Goal: Transaction & Acquisition: Purchase product/service

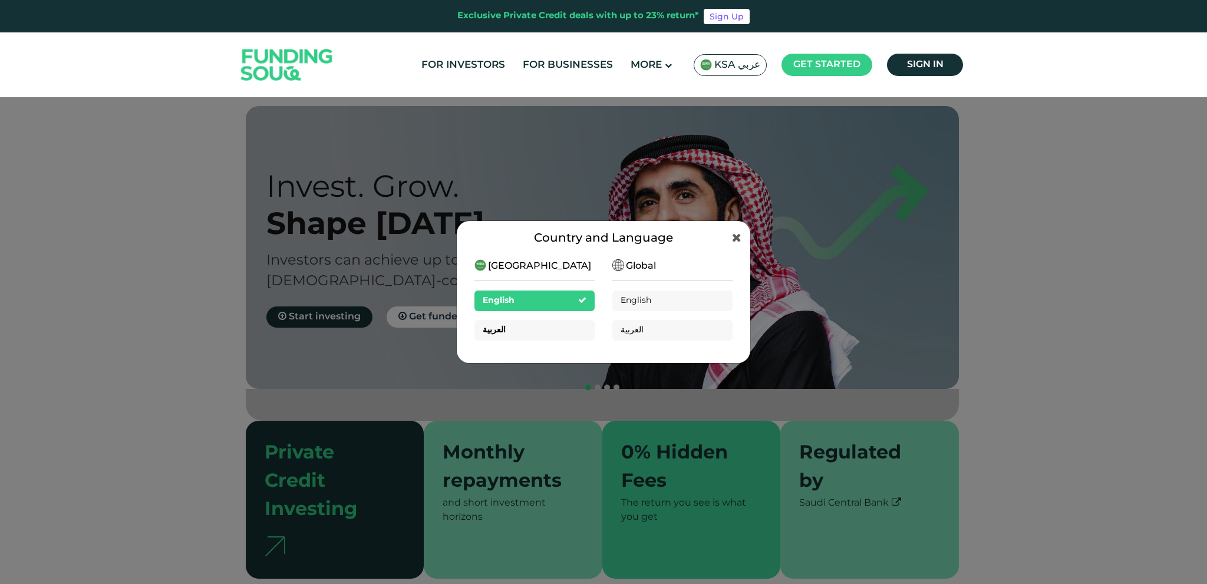
click at [559, 334] on div "العربية" at bounding box center [534, 330] width 120 height 21
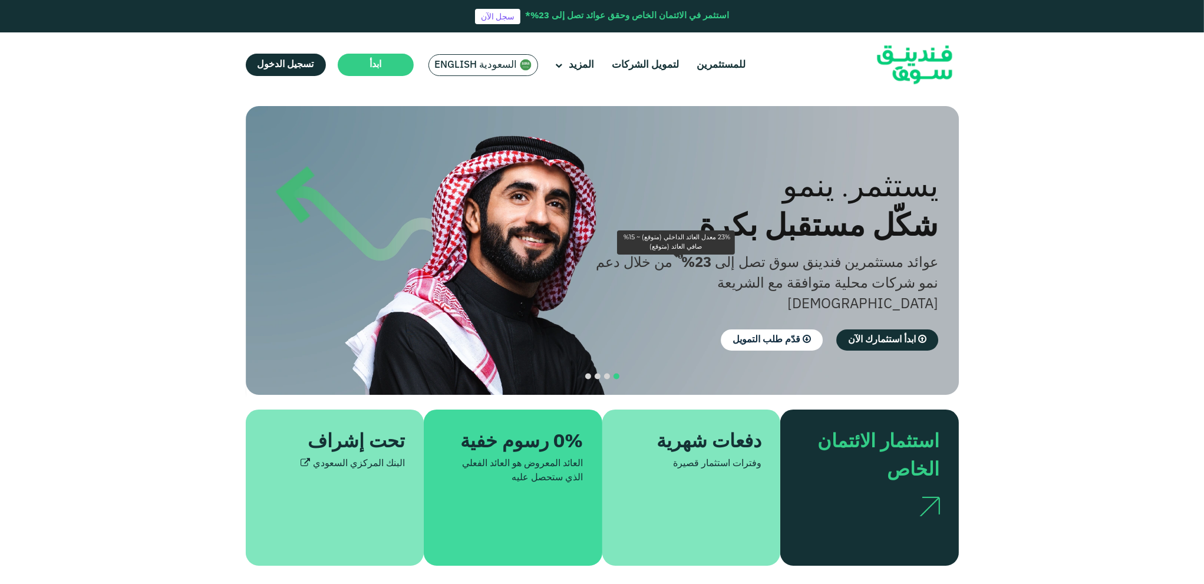
click at [678, 260] on icon "23% معدل العائد الداخلي (متوقع) ~ 15% صافي العائد (متوقع)" at bounding box center [680, 256] width 5 height 6
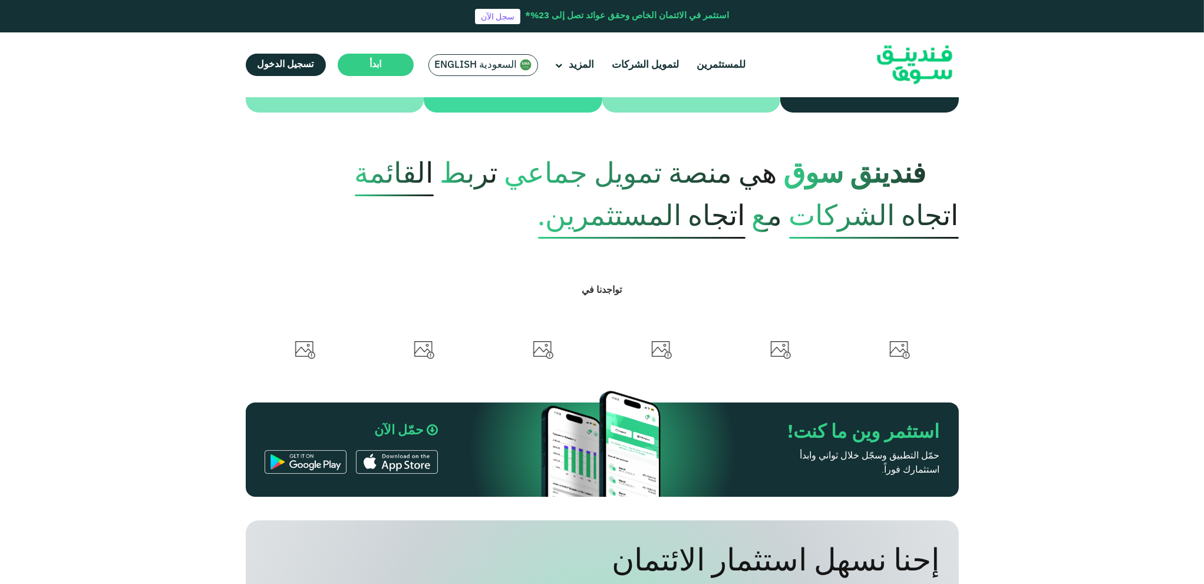
drag, startPoint x: 1073, startPoint y: 198, endPoint x: 1103, endPoint y: 364, distance: 168.4
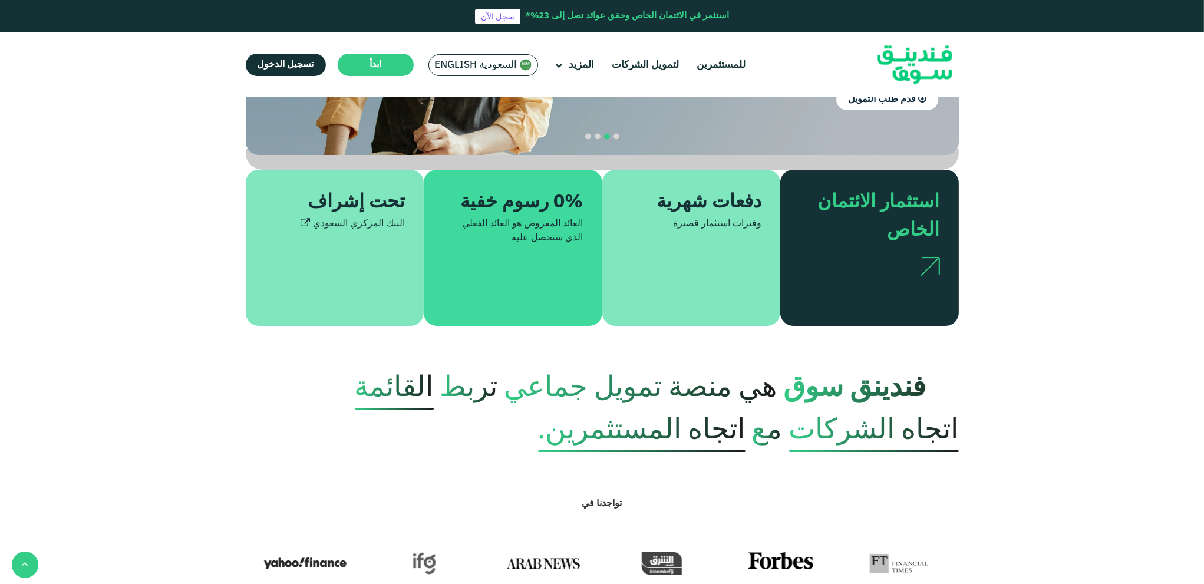
drag, startPoint x: 1104, startPoint y: 364, endPoint x: 1114, endPoint y: 266, distance: 98.3
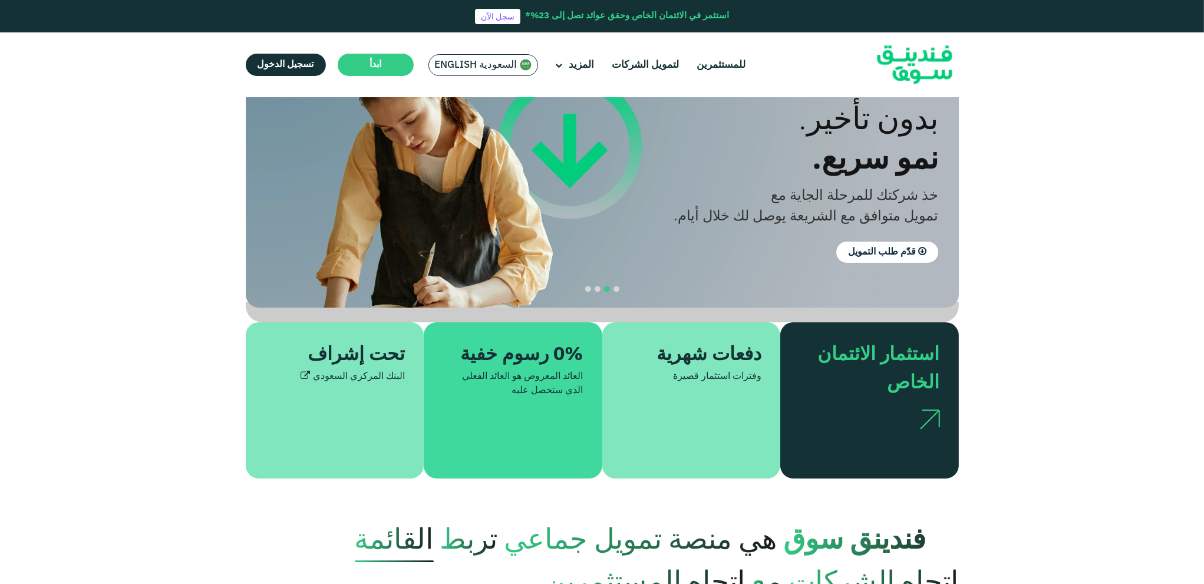
drag, startPoint x: 1114, startPoint y: 266, endPoint x: 1123, endPoint y: 179, distance: 87.6
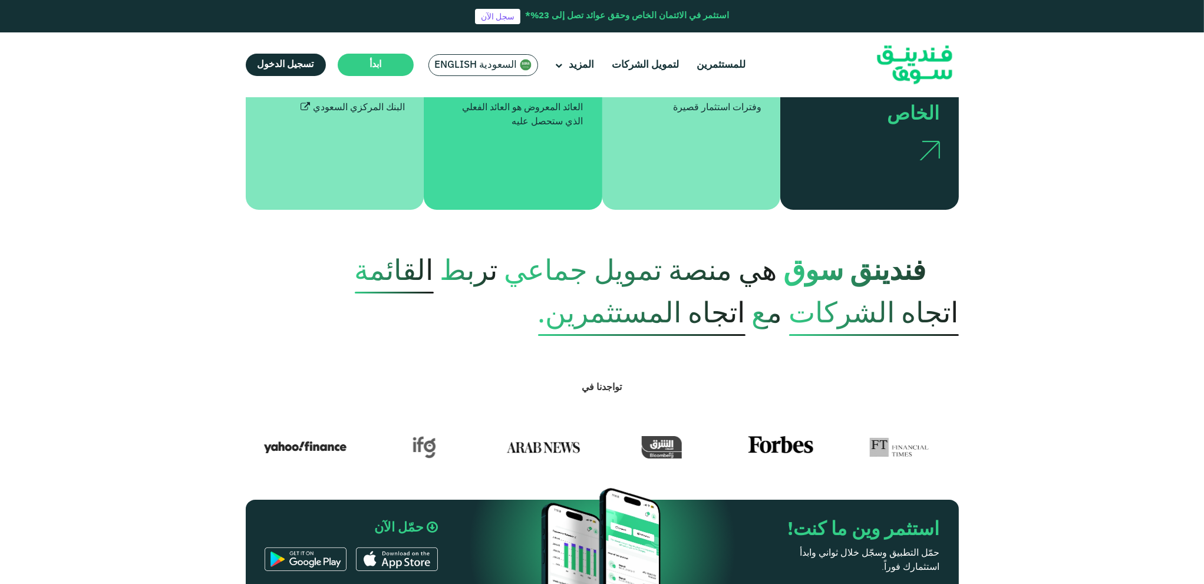
drag, startPoint x: 1128, startPoint y: 182, endPoint x: 1146, endPoint y: 319, distance: 138.4
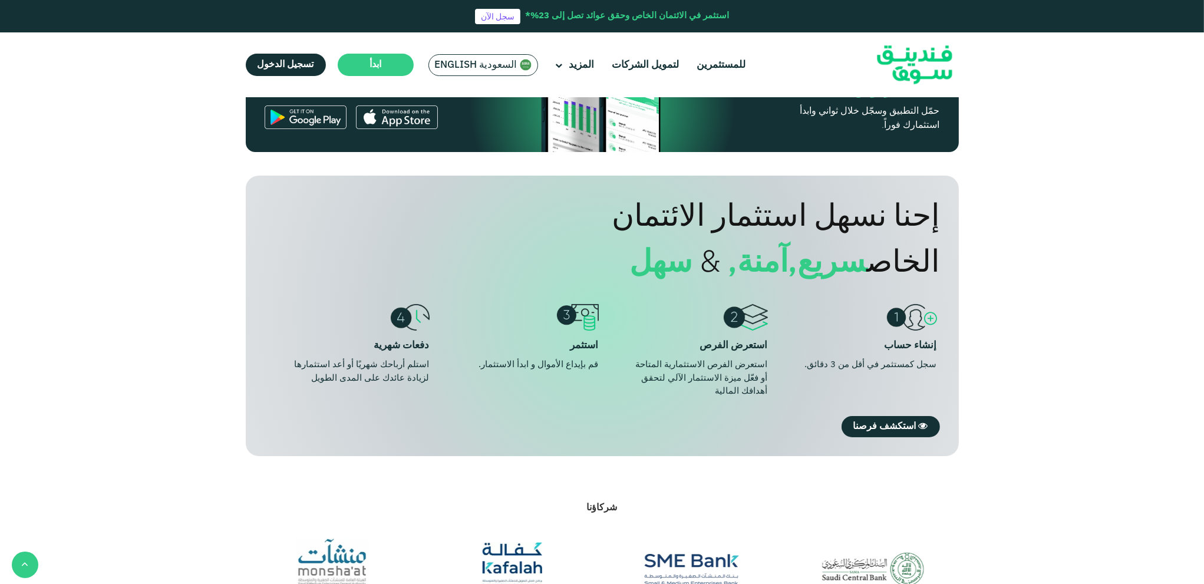
drag, startPoint x: 1113, startPoint y: 249, endPoint x: 1135, endPoint y: 395, distance: 147.9
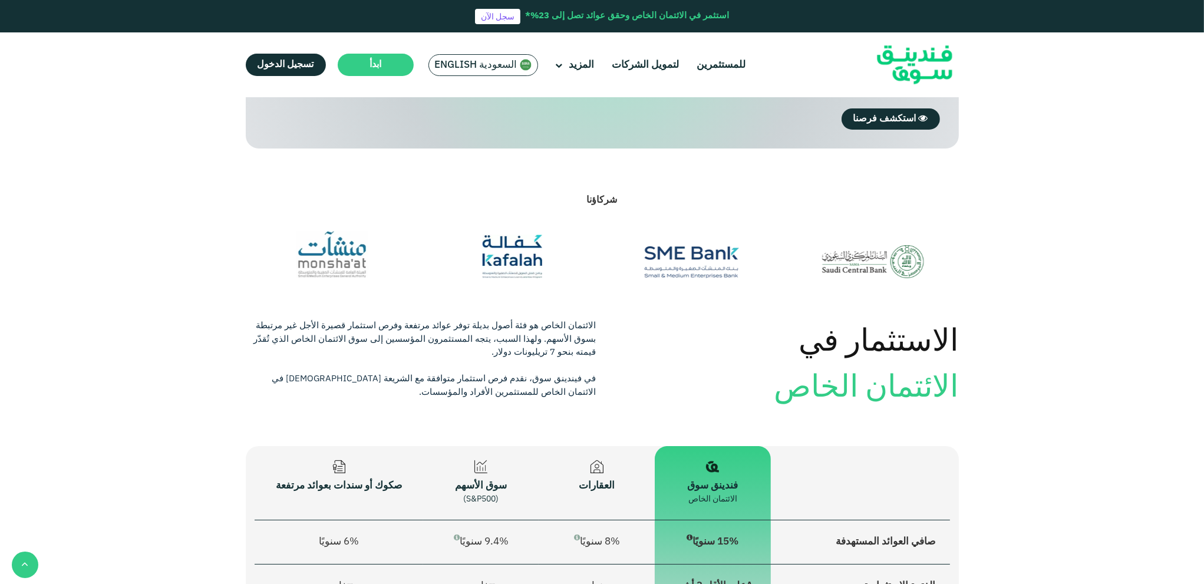
scroll to position [1277, 0]
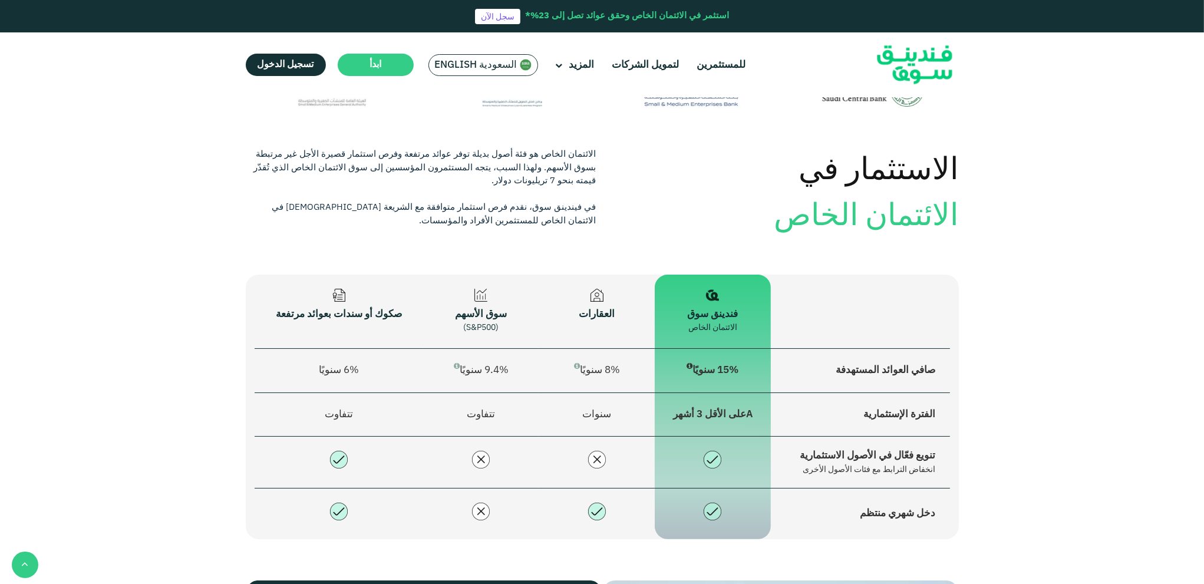
drag, startPoint x: 1129, startPoint y: 384, endPoint x: 1128, endPoint y: 506, distance: 122.0
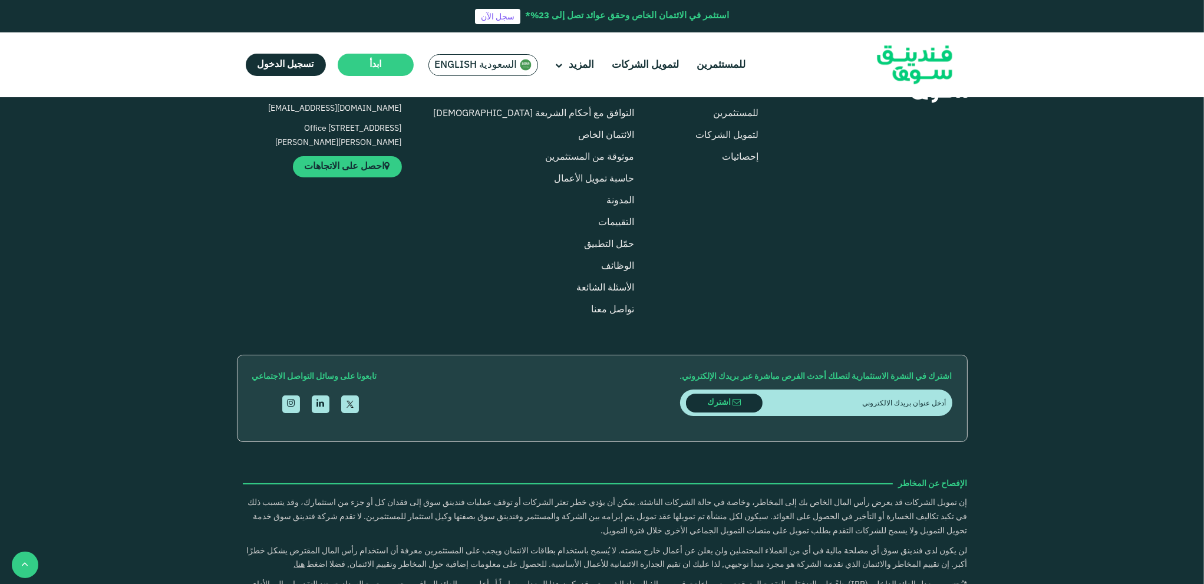
drag, startPoint x: 1117, startPoint y: 329, endPoint x: 1181, endPoint y: 607, distance: 284.8
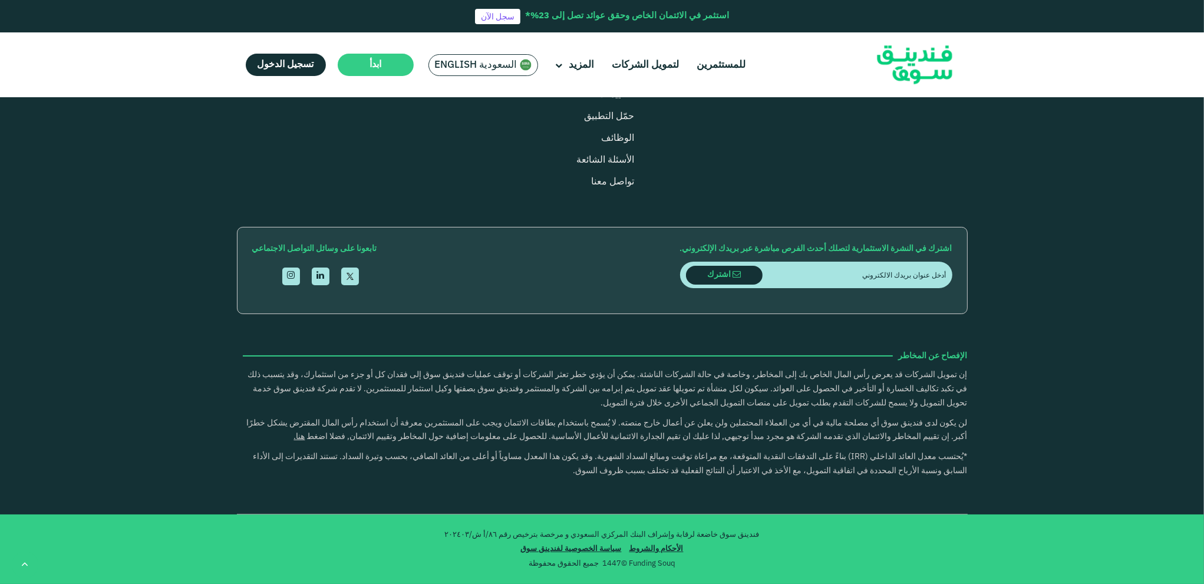
scroll to position [3016, 0]
type tc-range-slider "4"
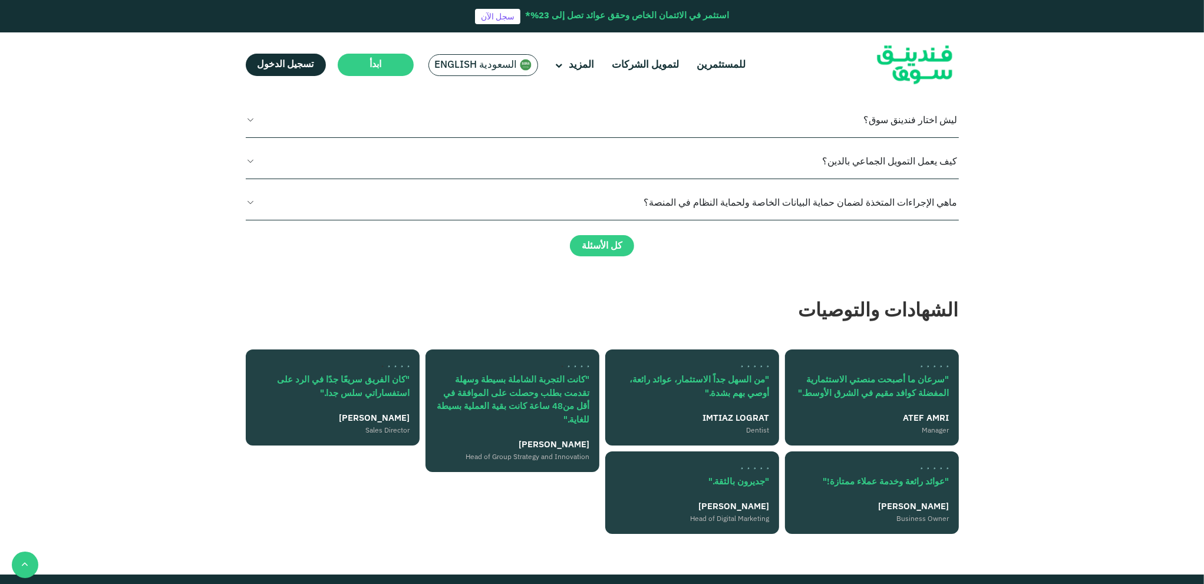
drag, startPoint x: 1049, startPoint y: 362, endPoint x: 1010, endPoint y: 231, distance: 137.0
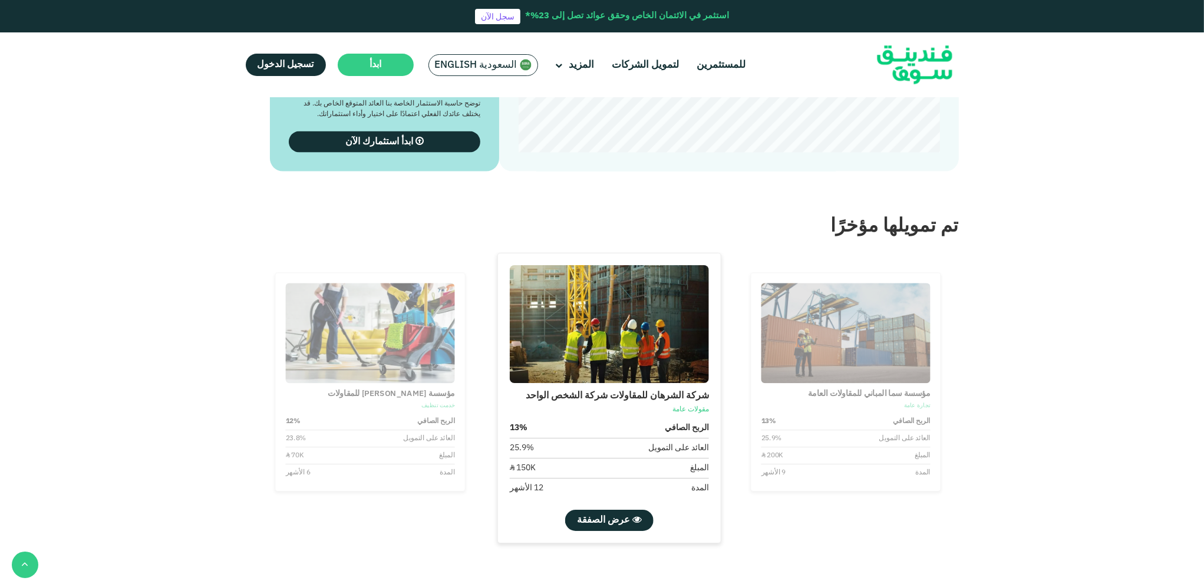
scroll to position [1870, 0]
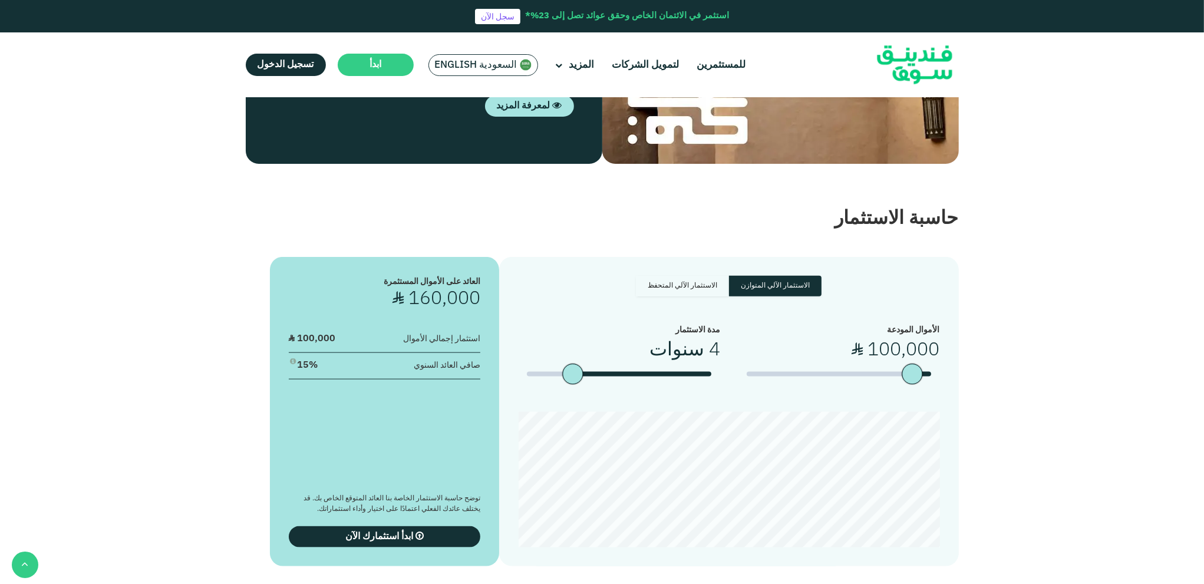
drag, startPoint x: 1050, startPoint y: 336, endPoint x: 1036, endPoint y: 204, distance: 133.3
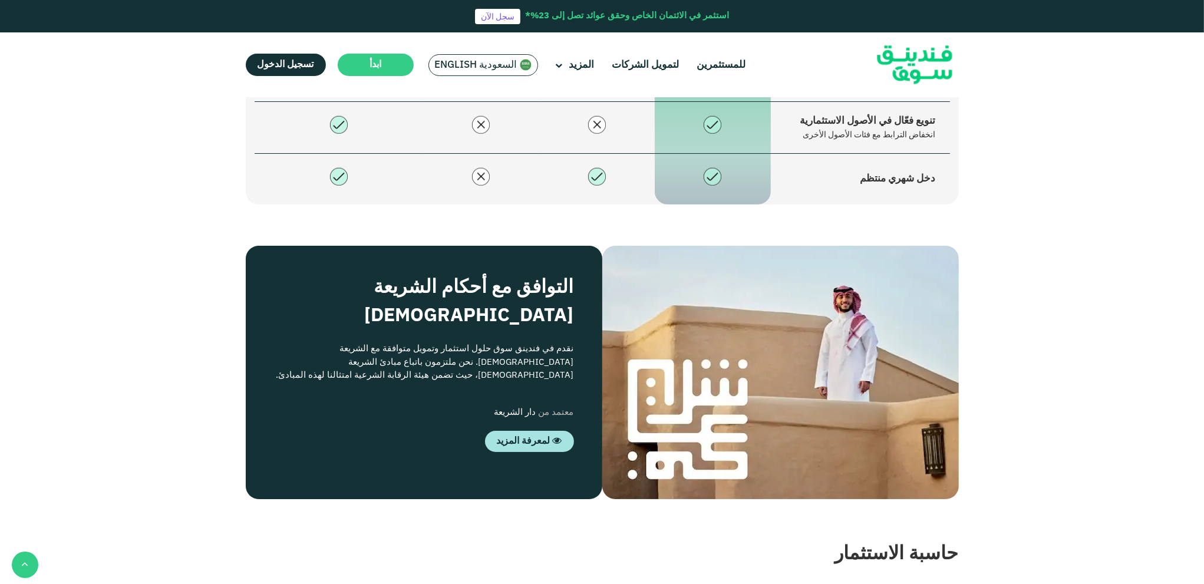
drag, startPoint x: 1082, startPoint y: 322, endPoint x: 1056, endPoint y: 178, distance: 146.7
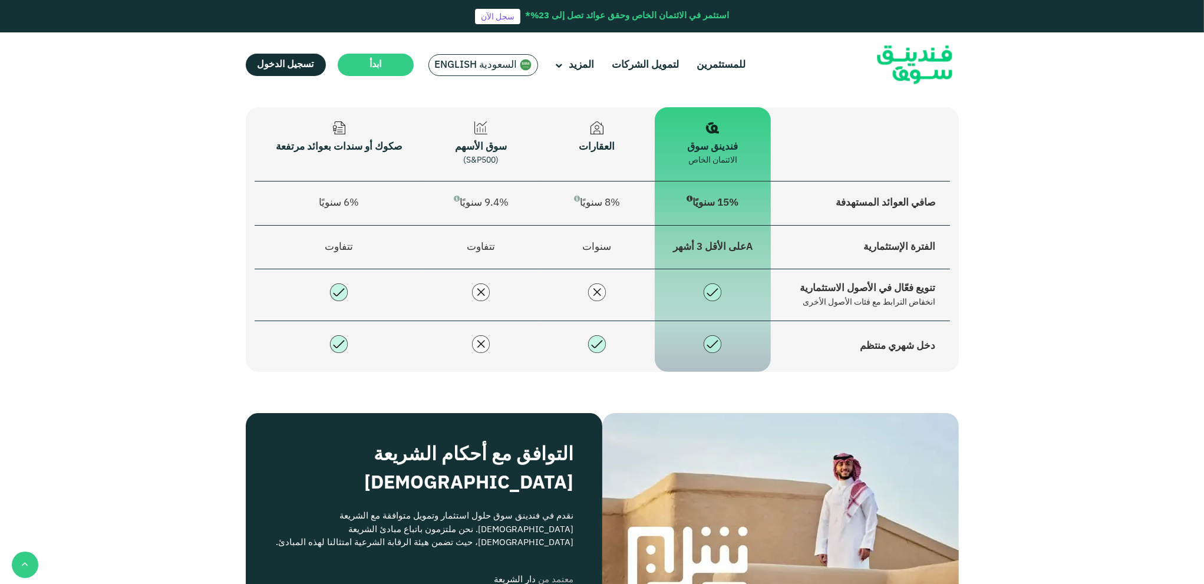
drag, startPoint x: 1070, startPoint y: 306, endPoint x: 1070, endPoint y: 256, distance: 49.5
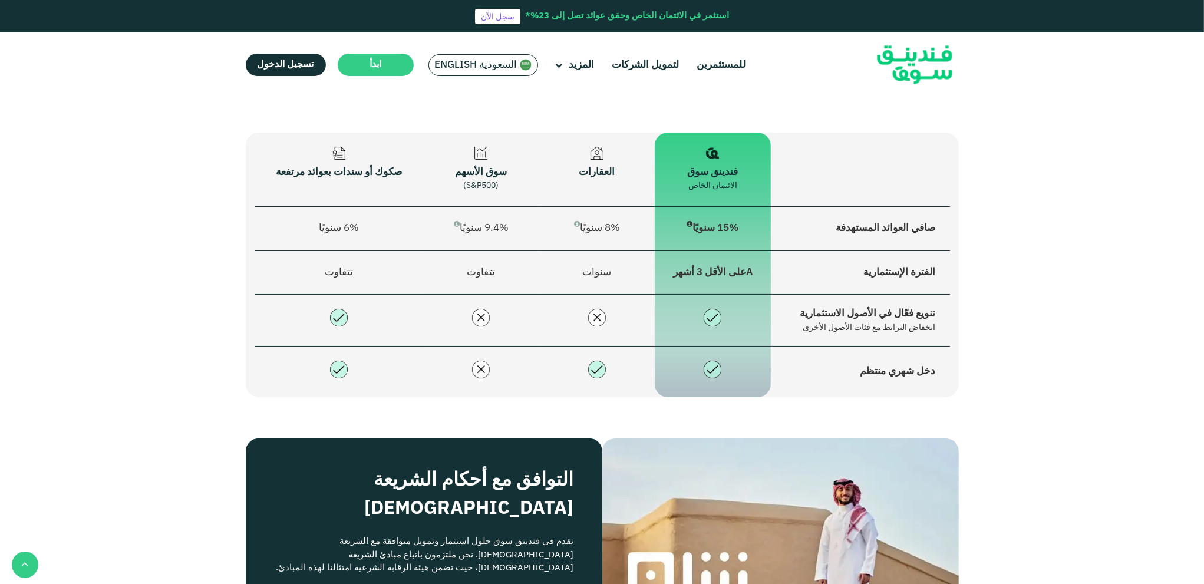
scroll to position [1414, 0]
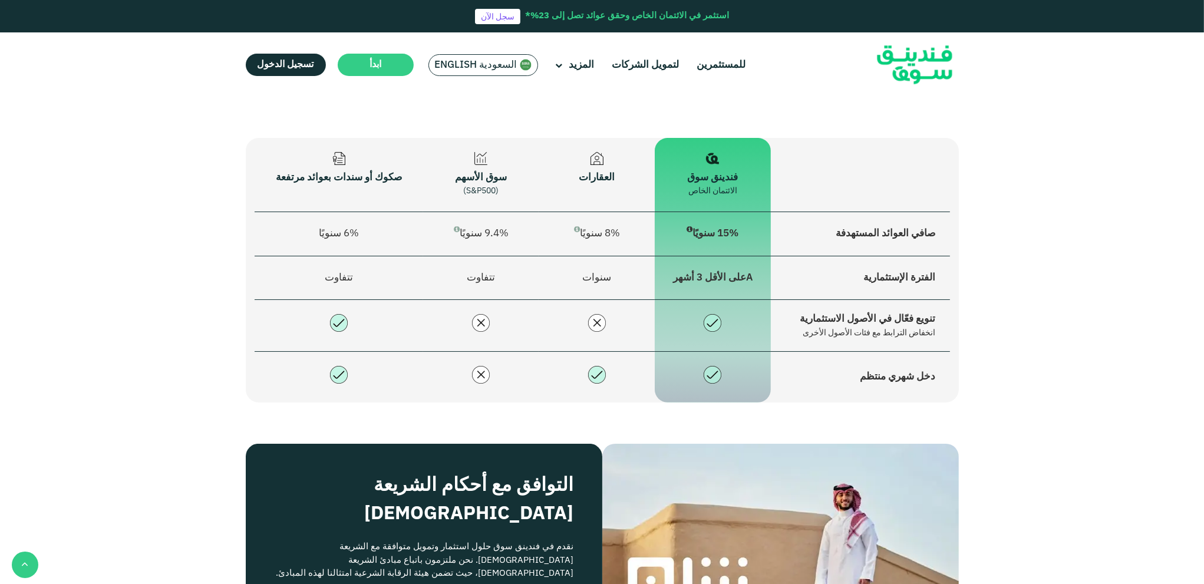
drag, startPoint x: 1081, startPoint y: 306, endPoint x: 1079, endPoint y: 282, distance: 23.7
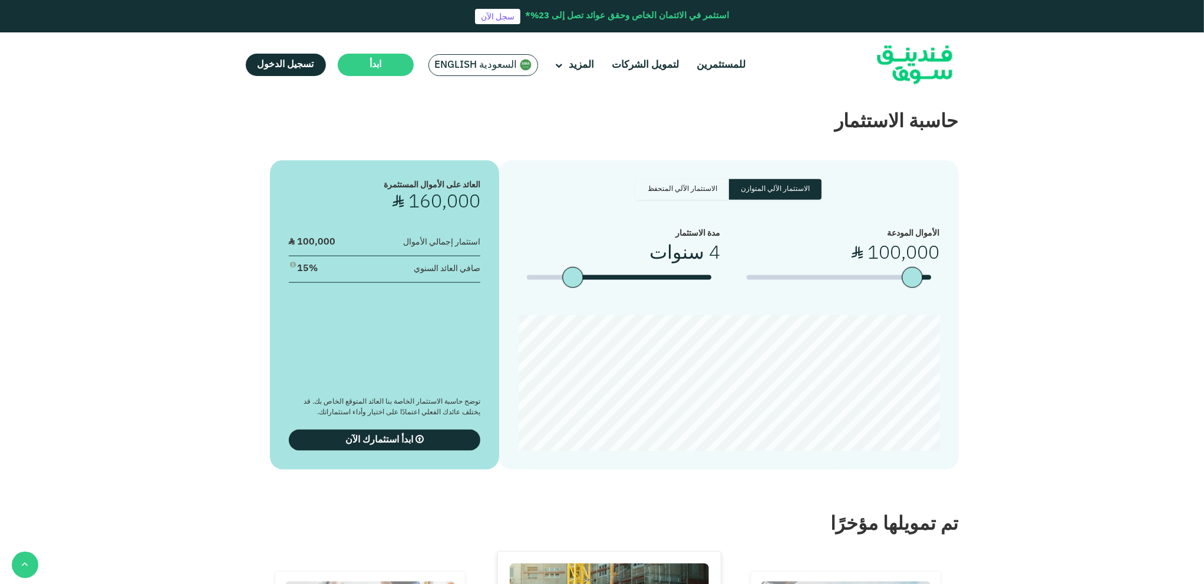
drag, startPoint x: 1055, startPoint y: 351, endPoint x: 1067, endPoint y: 482, distance: 131.4
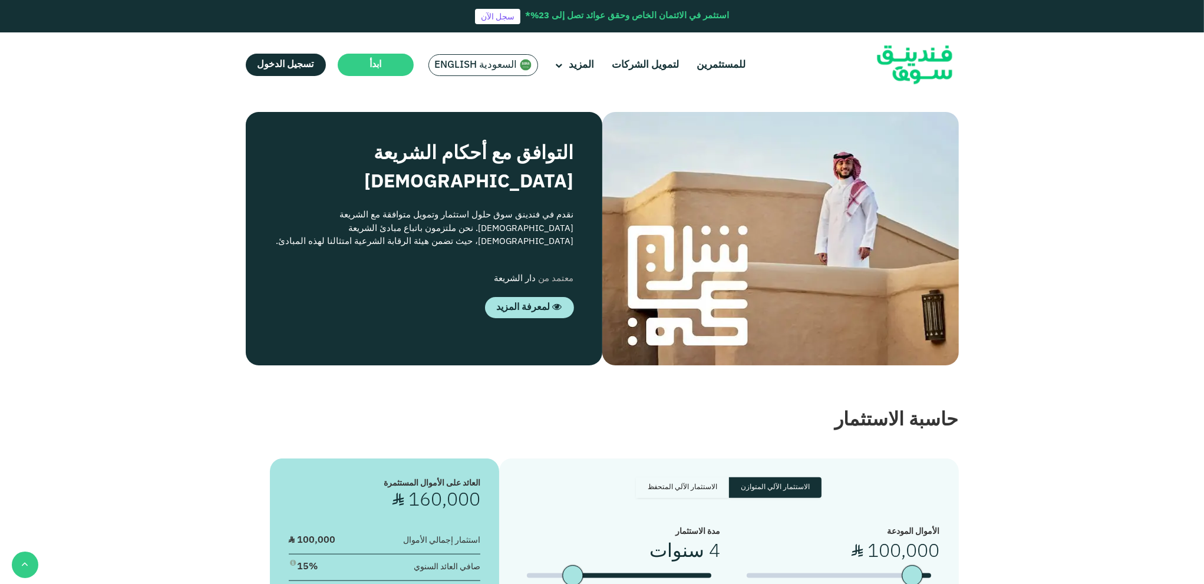
drag, startPoint x: 1067, startPoint y: 483, endPoint x: 1057, endPoint y: 324, distance: 158.9
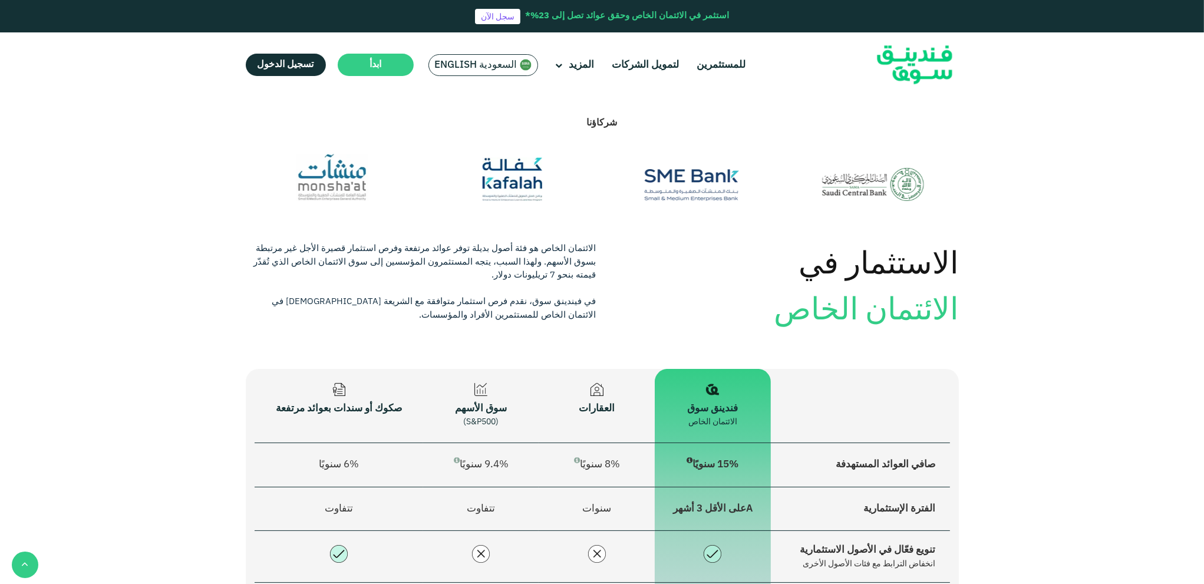
drag, startPoint x: 1058, startPoint y: 337, endPoint x: 1060, endPoint y: 165, distance: 172.1
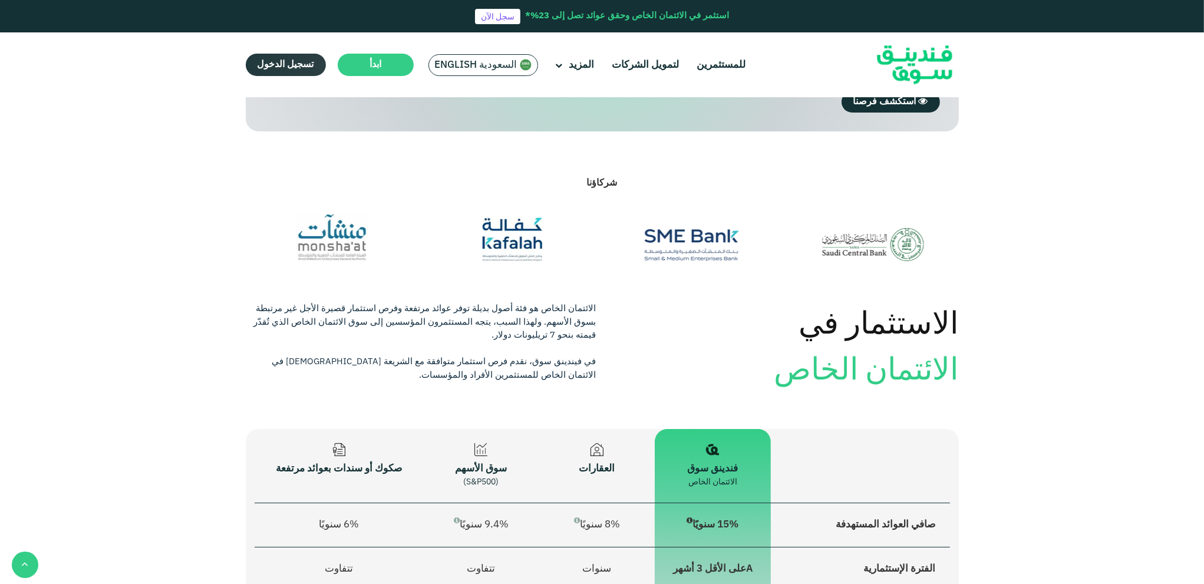
click at [279, 68] on span "تسجيل الدخول" at bounding box center [286, 64] width 57 height 9
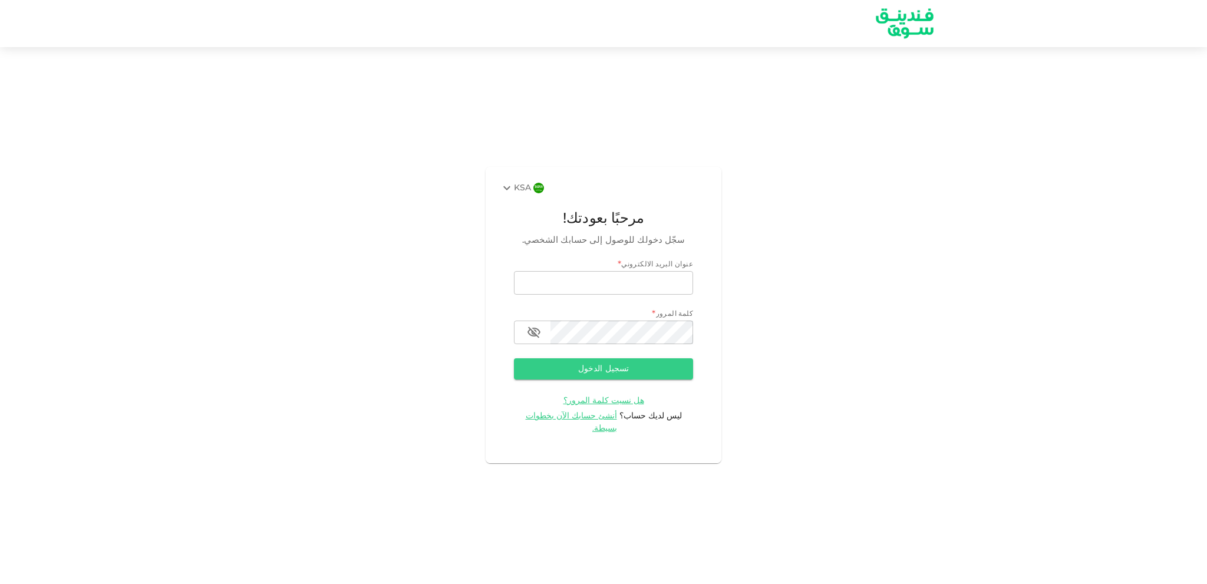
type input "esam.zayed@gmail.com"
click at [811, 304] on div "KSA مرحبًا بعودتك! سجّل دخولك للوصول إلى حسابك الشخصي. عنوان البريد الالكتروني …" at bounding box center [603, 314] width 1207 height 507
click at [580, 380] on button "تسجيل الدخول" at bounding box center [603, 368] width 179 height 21
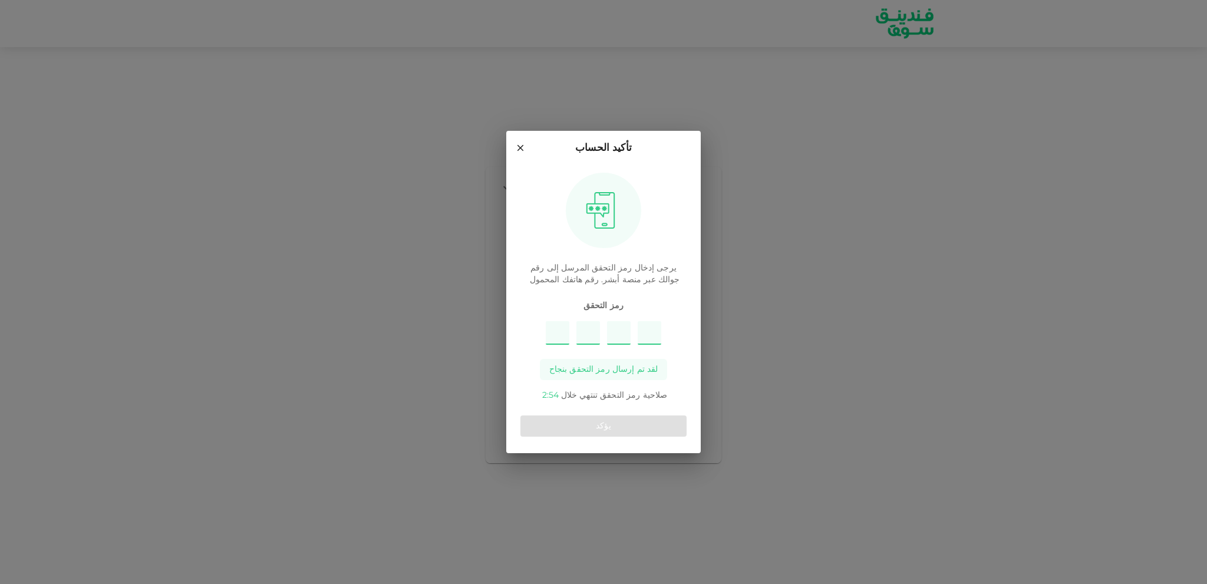
type input "2"
type input "3"
type input "8"
type input "4"
click at [609, 421] on button "يؤكد" at bounding box center [603, 425] width 166 height 21
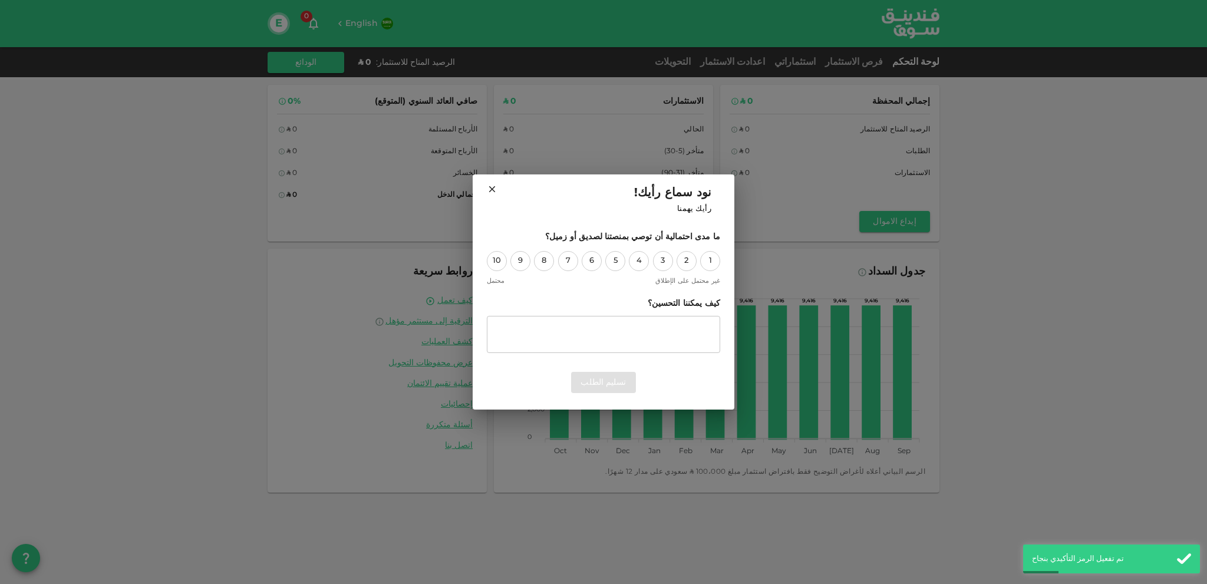
click at [491, 190] on icon at bounding box center [492, 189] width 11 height 11
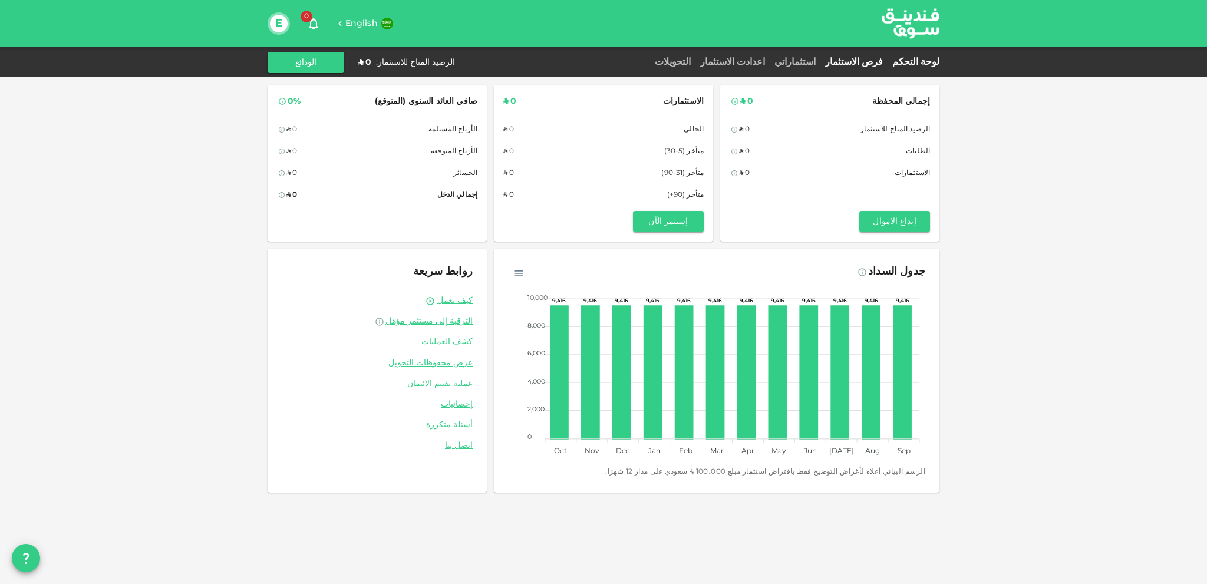
click at [870, 58] on div "فرص الاستثمار" at bounding box center [853, 62] width 67 height 14
click at [870, 61] on link "فرص الاستثمار" at bounding box center [853, 62] width 67 height 9
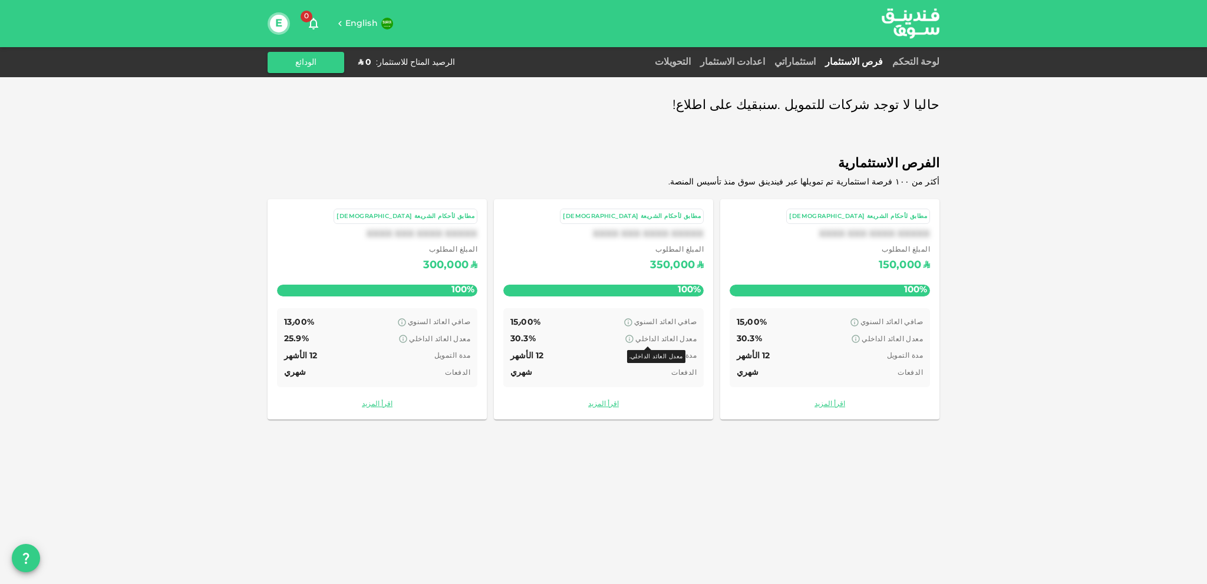
click at [634, 339] on icon at bounding box center [629, 338] width 9 height 9
click at [607, 406] on link "اقرأ المزيد" at bounding box center [603, 404] width 200 height 11
click at [609, 411] on div "مطابق لأحكام الشريعة الإسلامية XXXX XXX XXXX XXXXX المبلغ المطلوب ʢ 350,000 100…" at bounding box center [603, 309] width 219 height 220
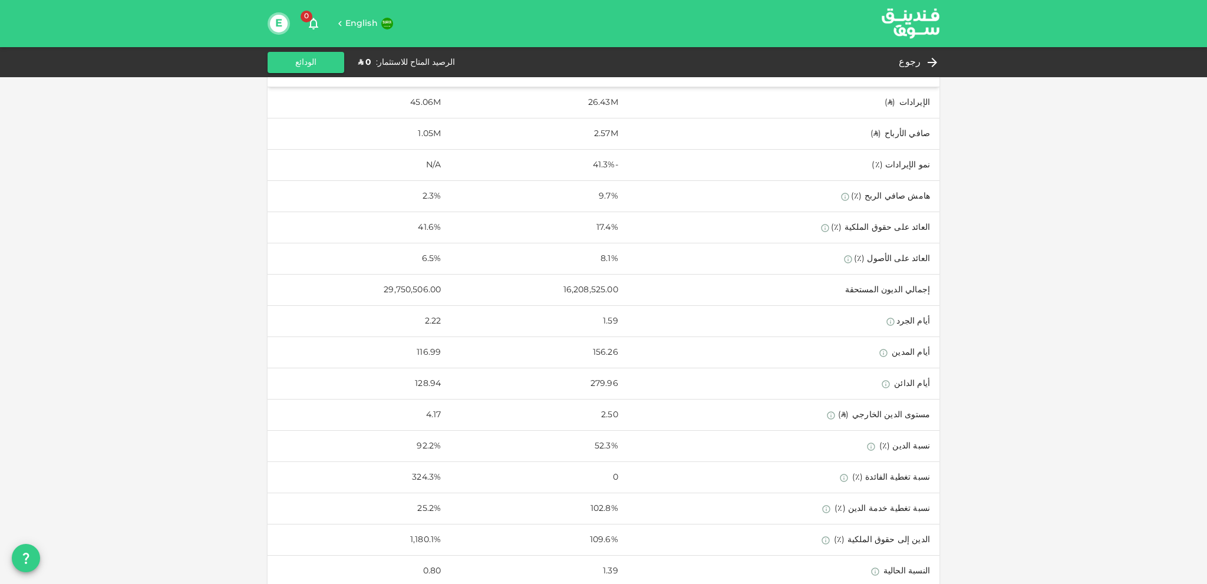
drag, startPoint x: 235, startPoint y: 344, endPoint x: 231, endPoint y: 494, distance: 149.7
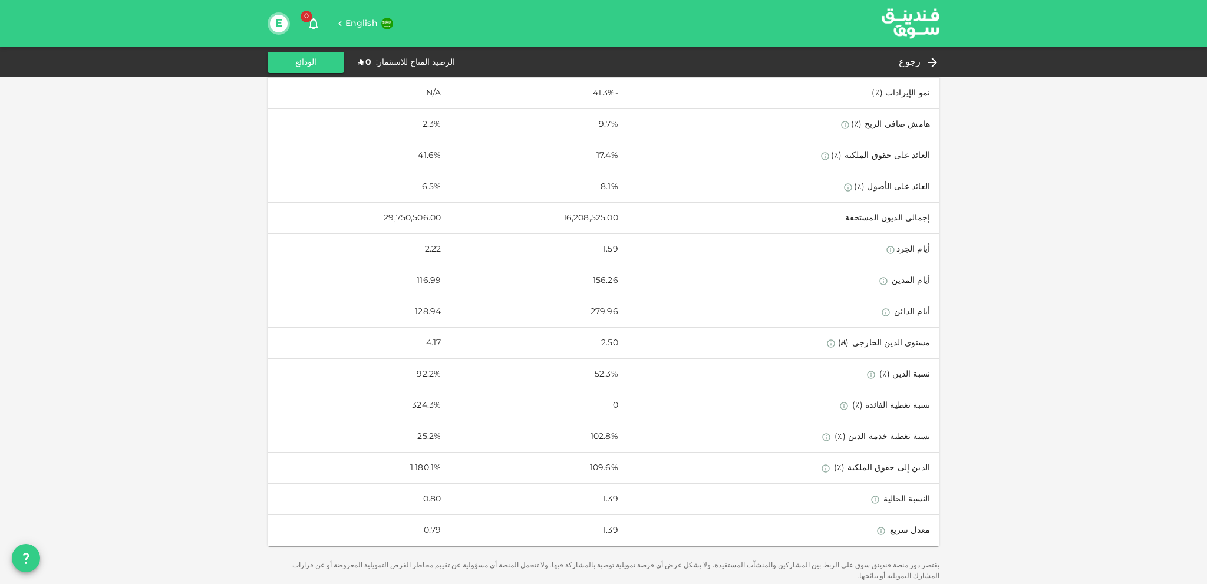
drag, startPoint x: 199, startPoint y: 368, endPoint x: 215, endPoint y: 488, distance: 121.3
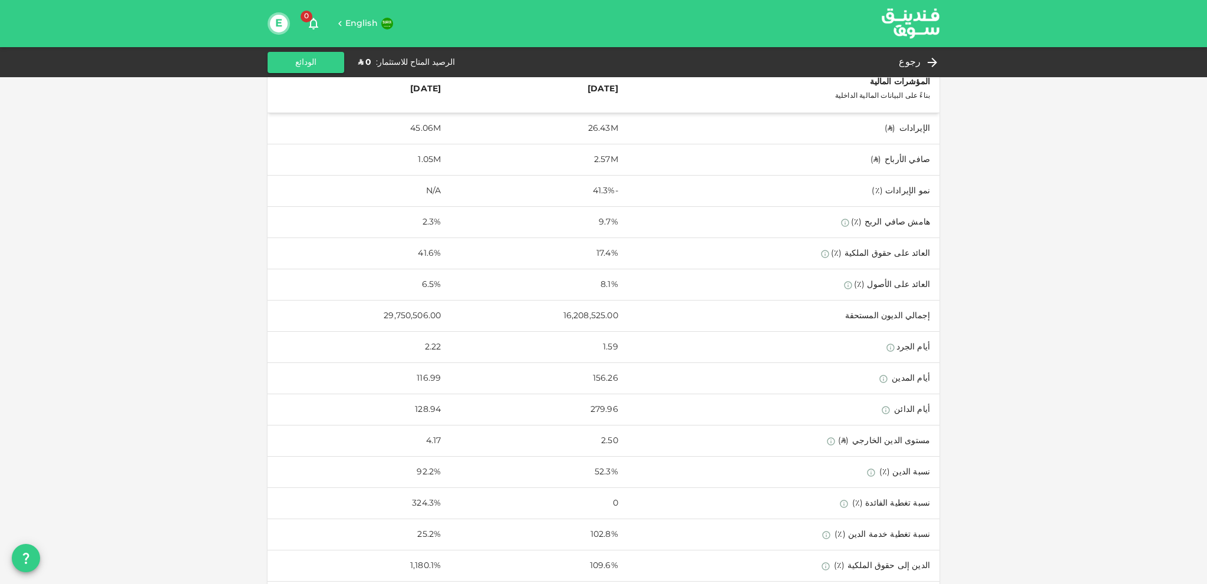
scroll to position [0, 0]
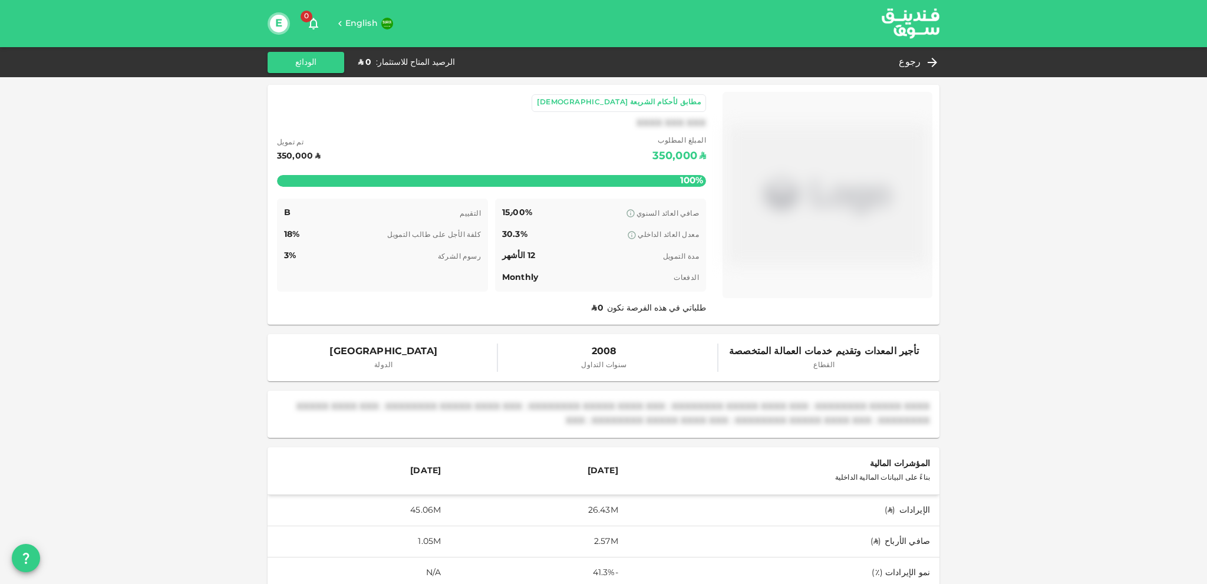
drag, startPoint x: 252, startPoint y: 401, endPoint x: 278, endPoint y: 120, distance: 282.9
click at [926, 61] on div "رجوع" at bounding box center [916, 62] width 45 height 17
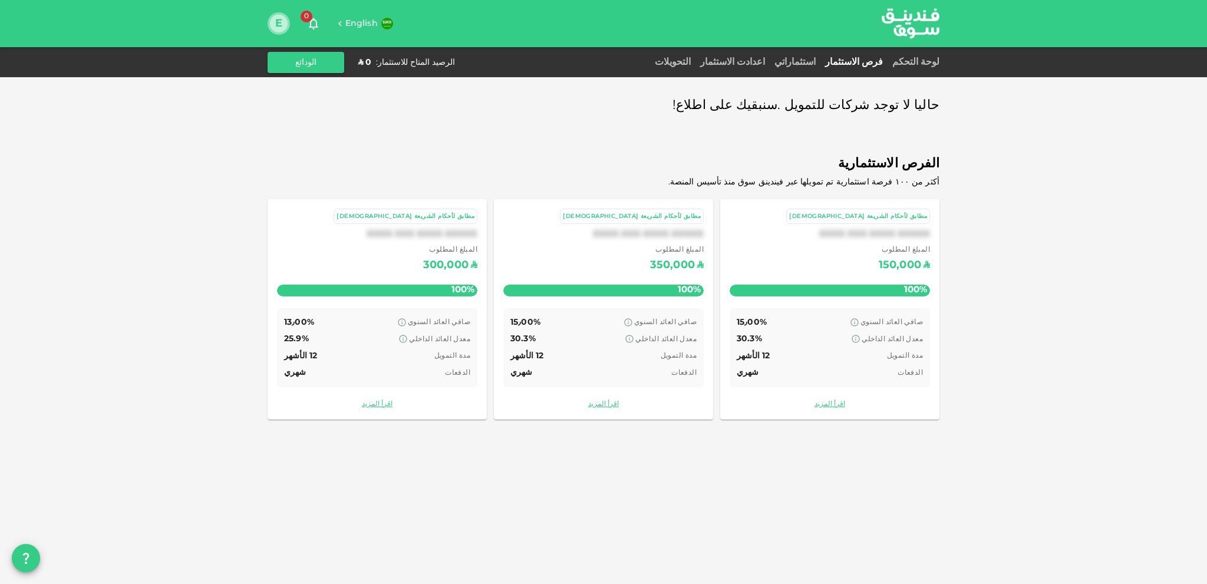
click at [279, 21] on button "E" at bounding box center [279, 24] width 18 height 18
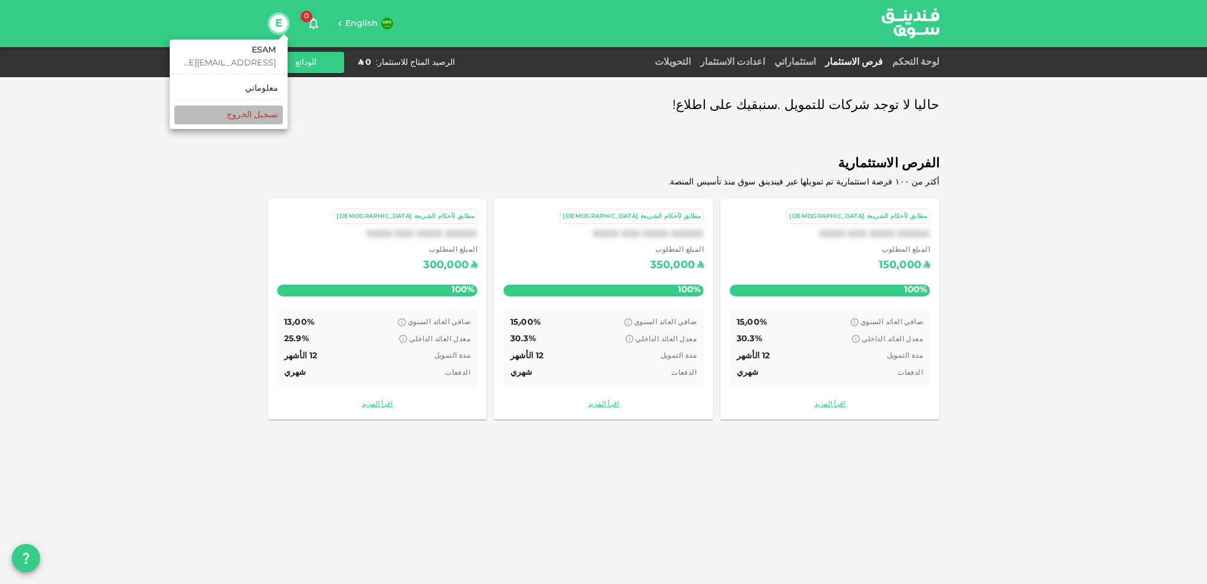
click at [256, 107] on li "‏تسجيل الخروج" at bounding box center [228, 114] width 108 height 19
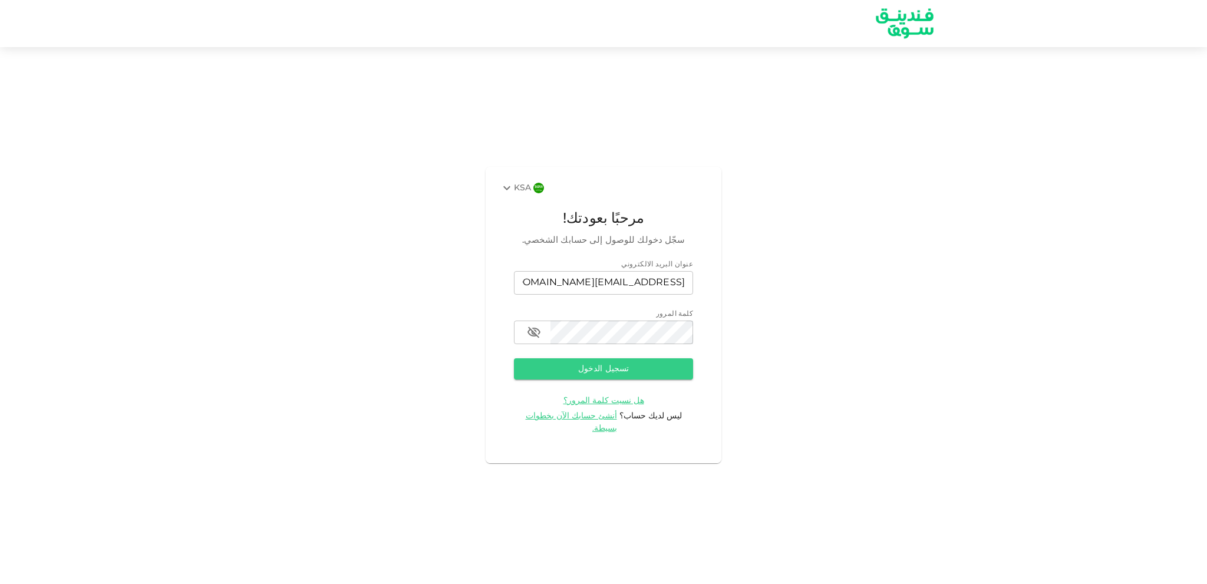
click at [509, 189] on icon at bounding box center [507, 188] width 14 height 14
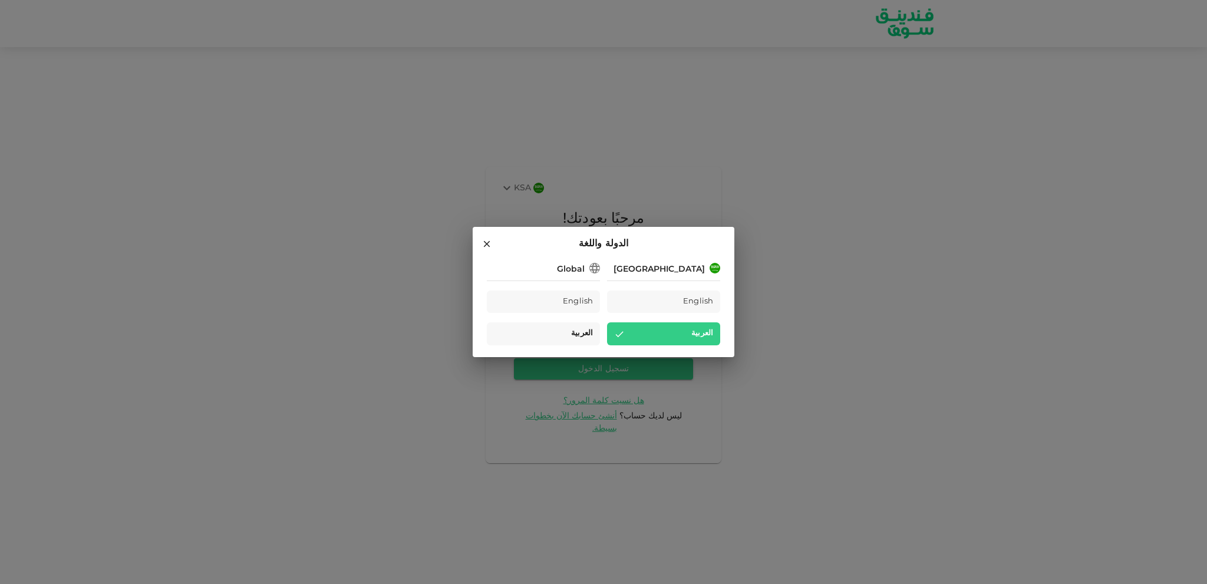
click at [586, 336] on span "العربية" at bounding box center [582, 334] width 22 height 14
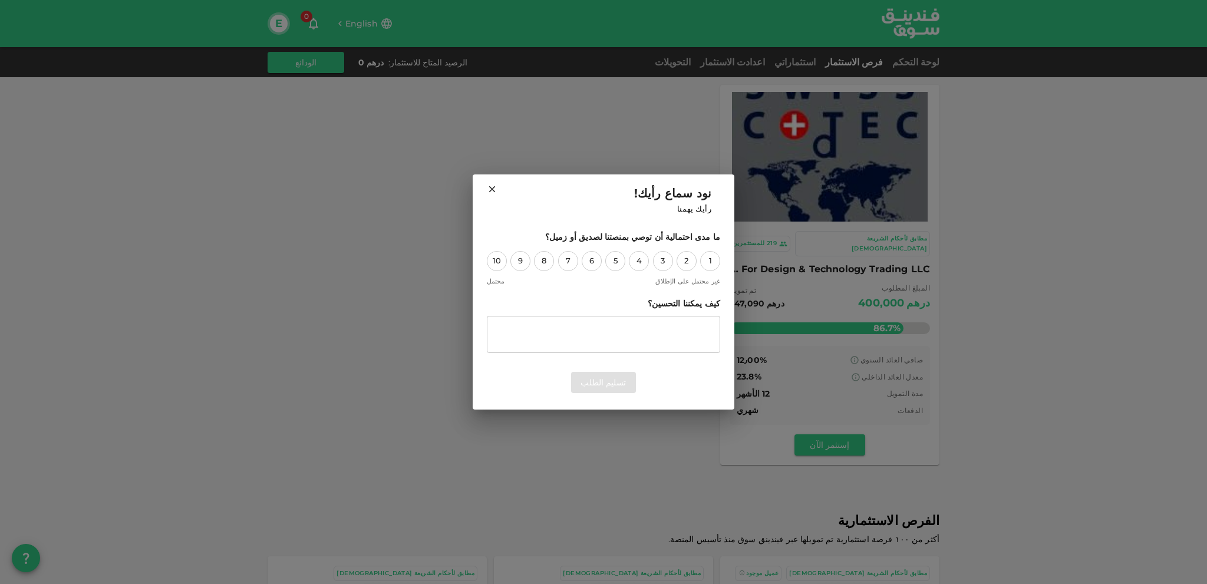
click at [490, 186] on icon at bounding box center [492, 189] width 11 height 11
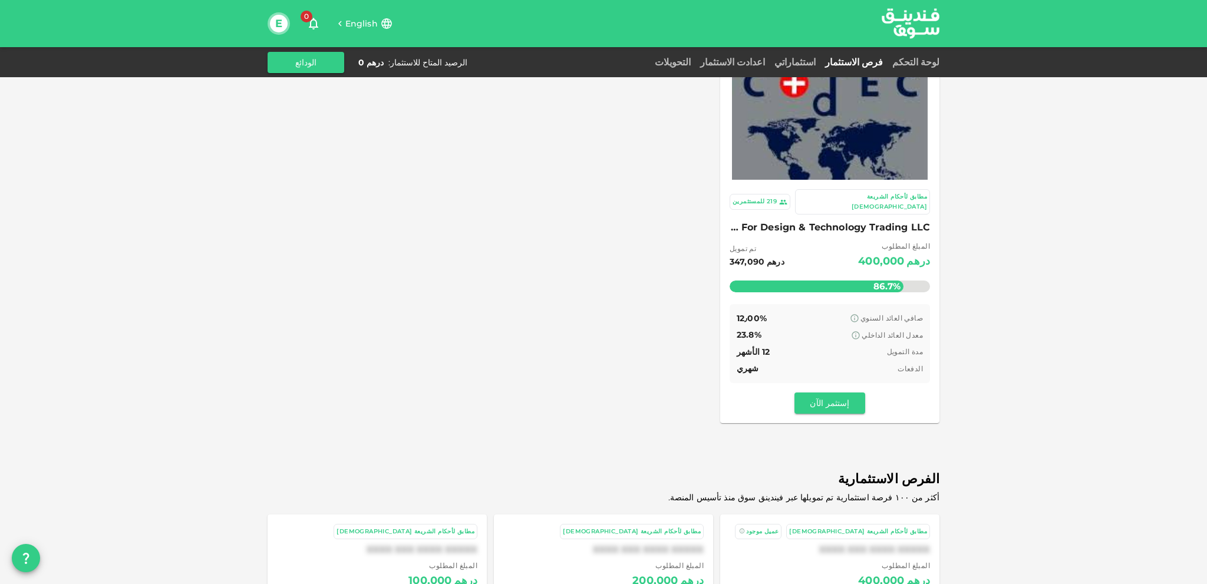
drag, startPoint x: 1037, startPoint y: 189, endPoint x: 1047, endPoint y: 219, distance: 32.1
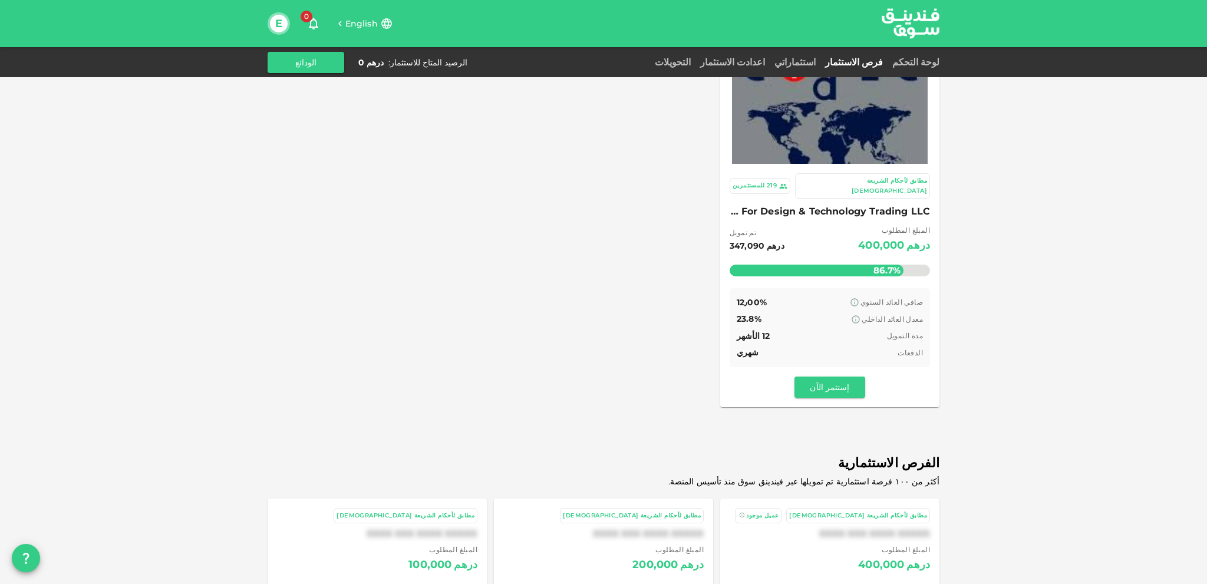
scroll to position [139, 0]
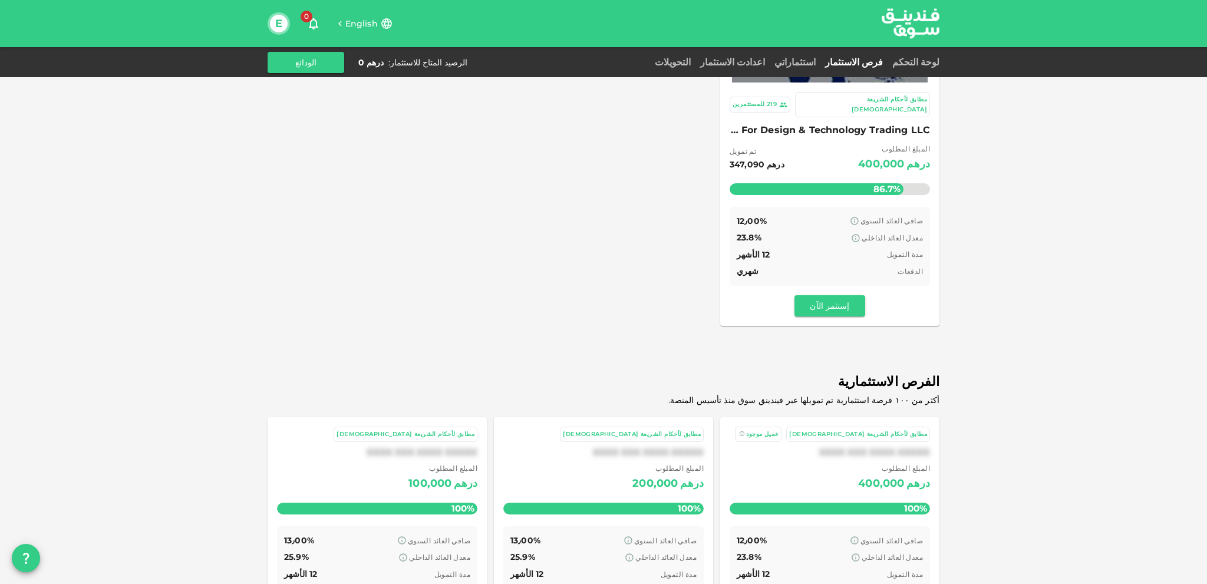
drag, startPoint x: 1047, startPoint y: 222, endPoint x: 1052, endPoint y: 282, distance: 60.4
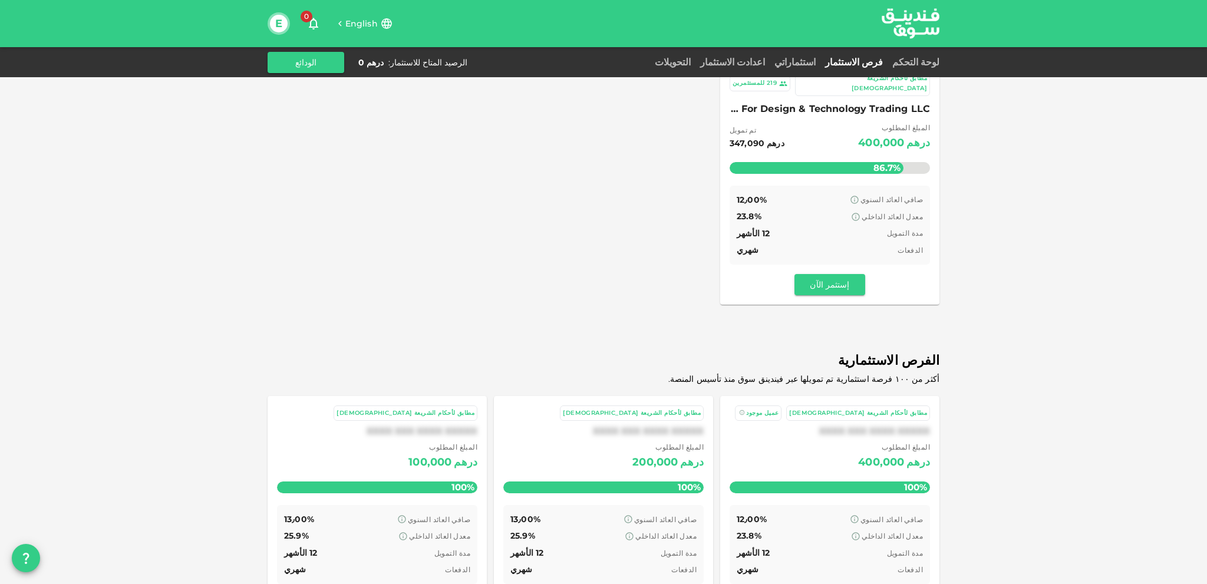
drag, startPoint x: 1061, startPoint y: 244, endPoint x: 1061, endPoint y: 273, distance: 29.5
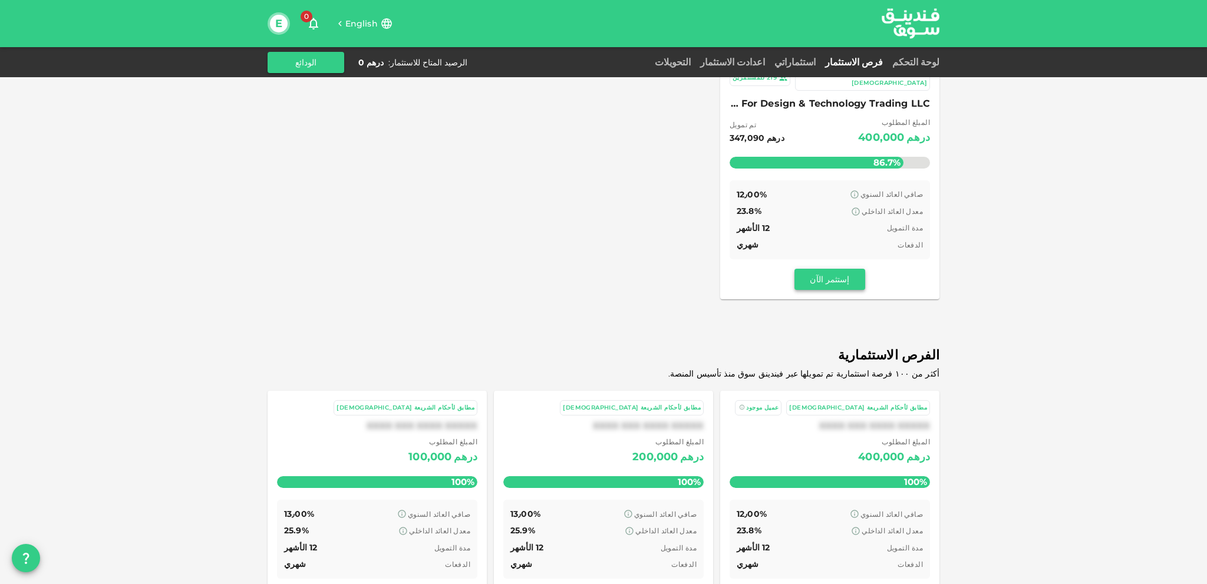
click at [832, 272] on button "إستثمر الآن" at bounding box center [829, 279] width 71 height 21
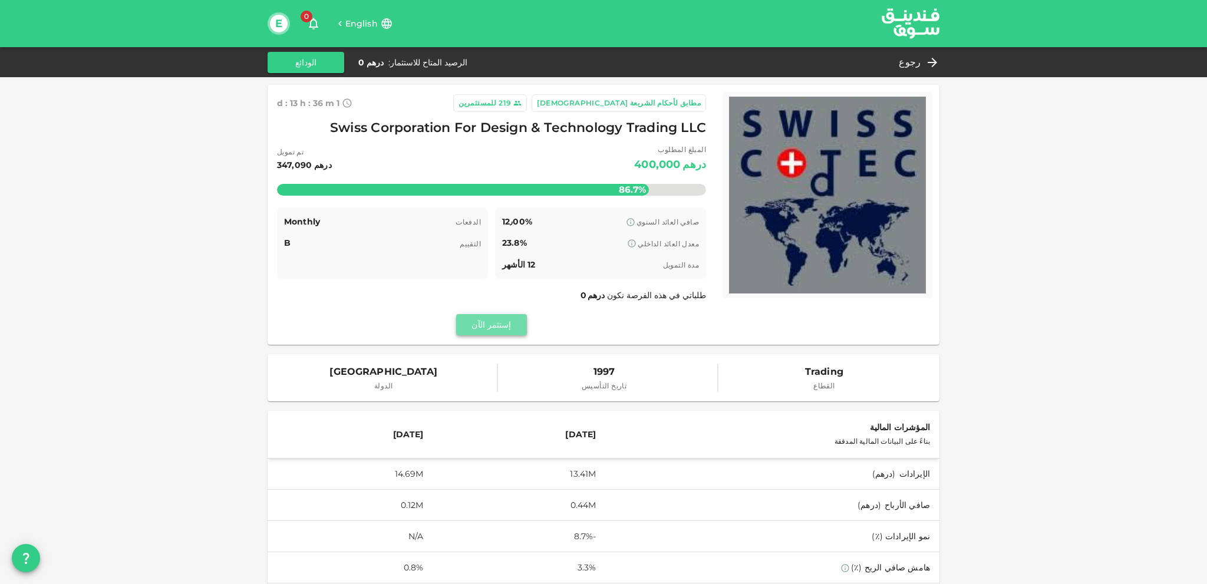
click at [502, 331] on button "إستثمر الآن" at bounding box center [491, 324] width 71 height 21
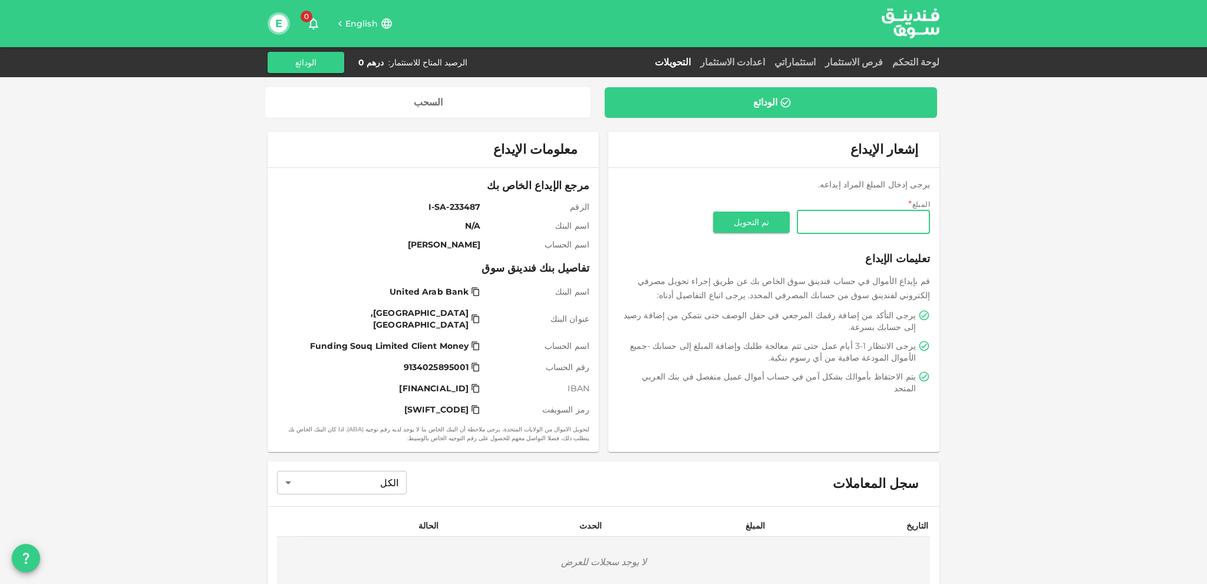
click at [888, 221] on input "المبلغ" at bounding box center [863, 222] width 133 height 24
type input "1,000"
click at [1056, 209] on div "الودائع السحب إشعار الإيداع يرجى إدخال المبلغ المراد إيداعه. المبلغ المبلغ 1,00…" at bounding box center [603, 337] width 1207 height 675
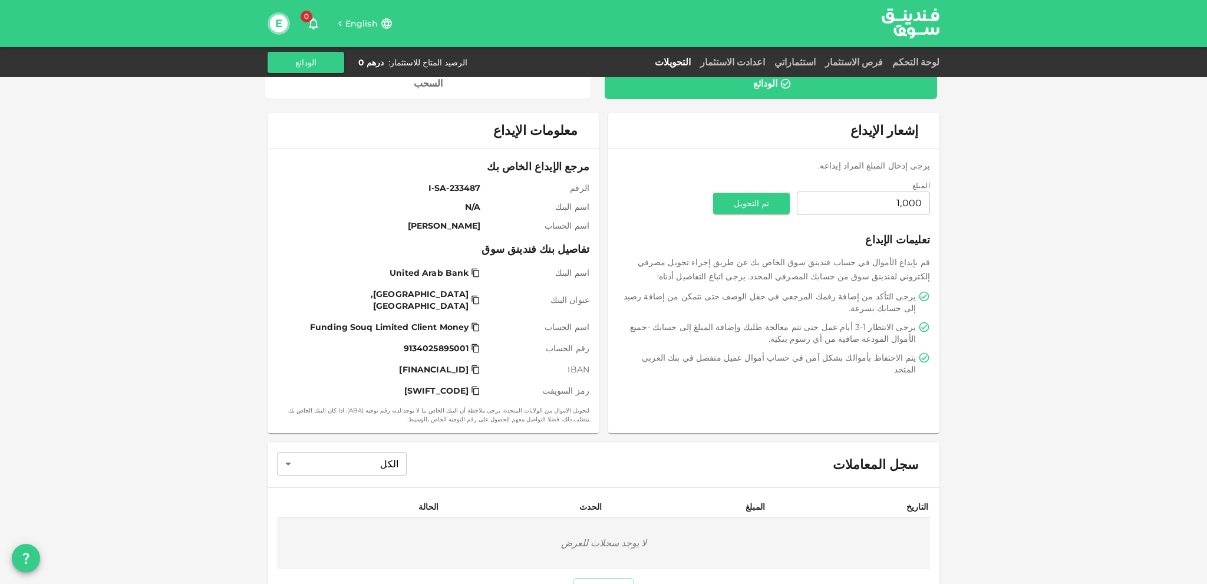
scroll to position [90, 0]
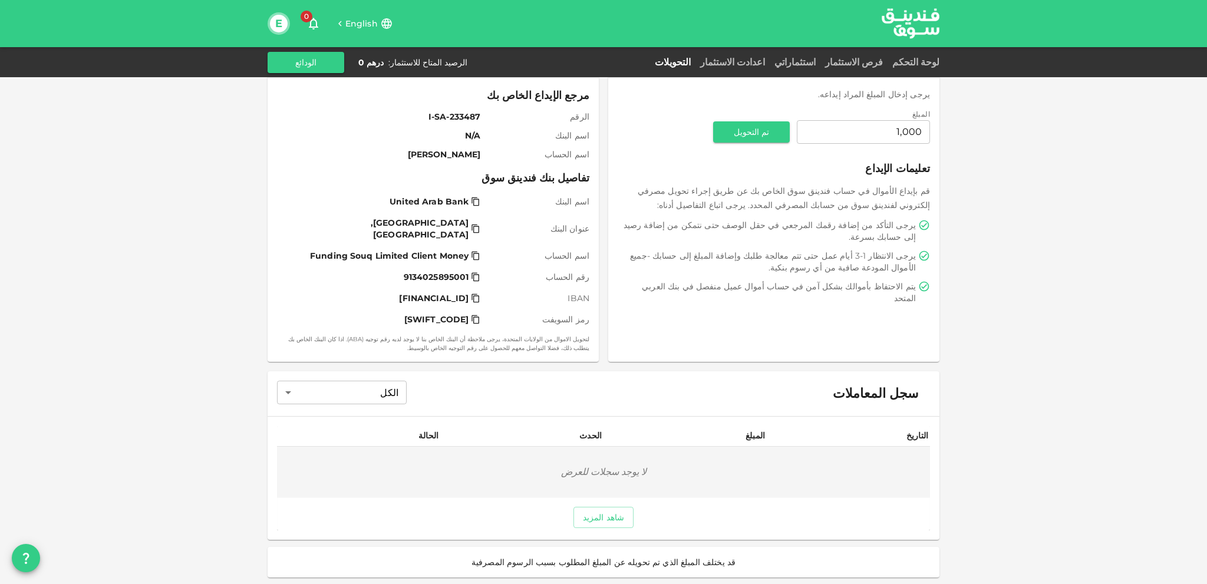
drag, startPoint x: 1051, startPoint y: 206, endPoint x: 1049, endPoint y: 303, distance: 97.3
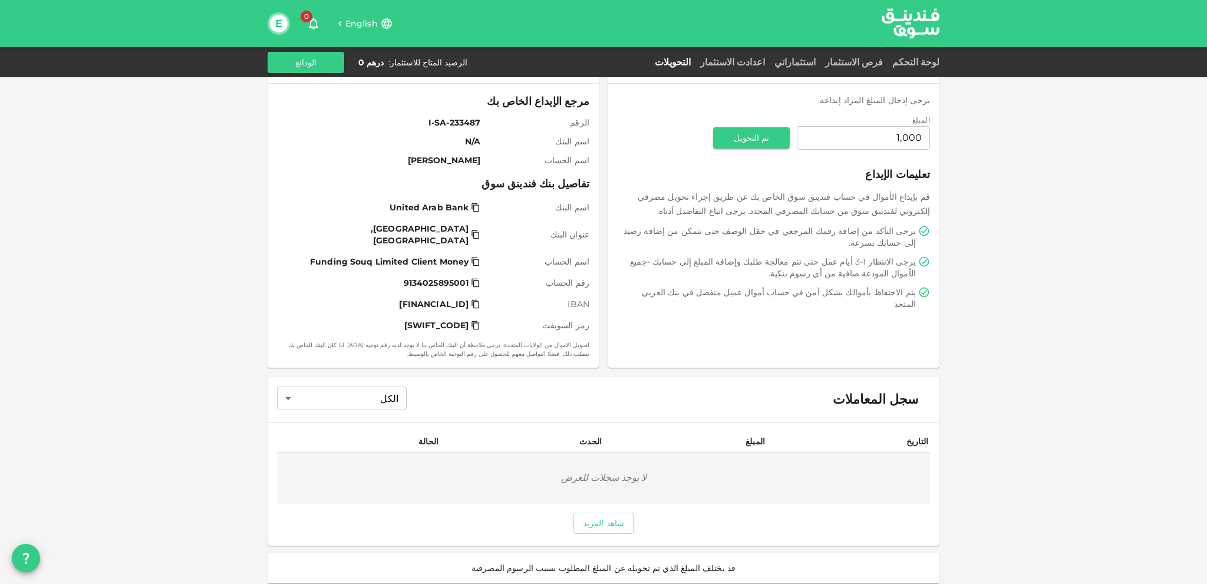
scroll to position [70, 0]
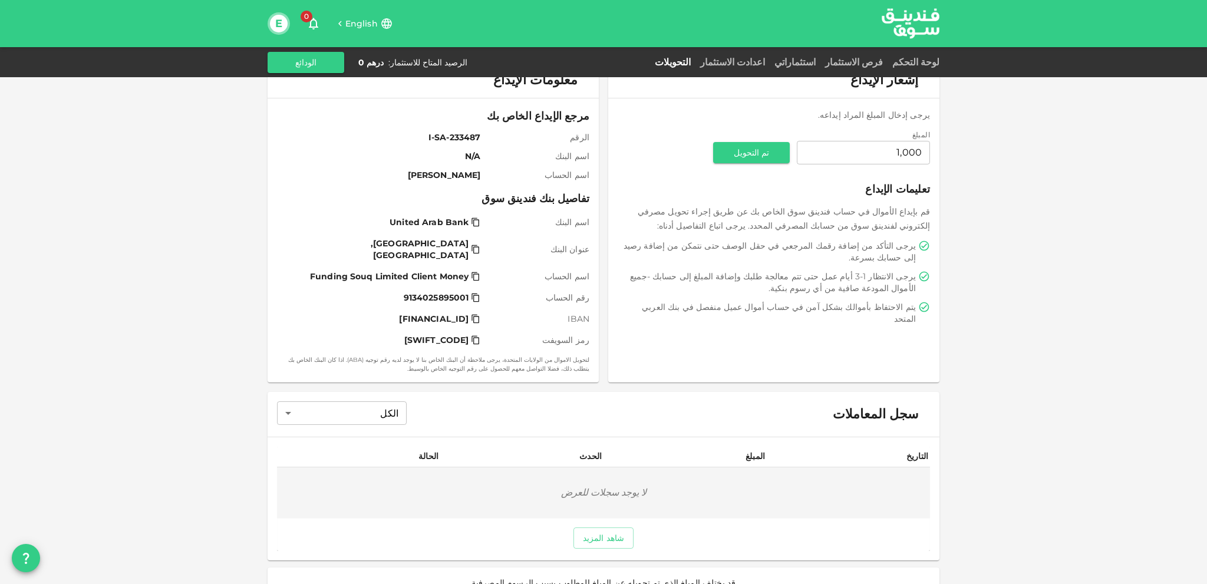
drag, startPoint x: 1044, startPoint y: 175, endPoint x: 1045, endPoint y: 148, distance: 27.1
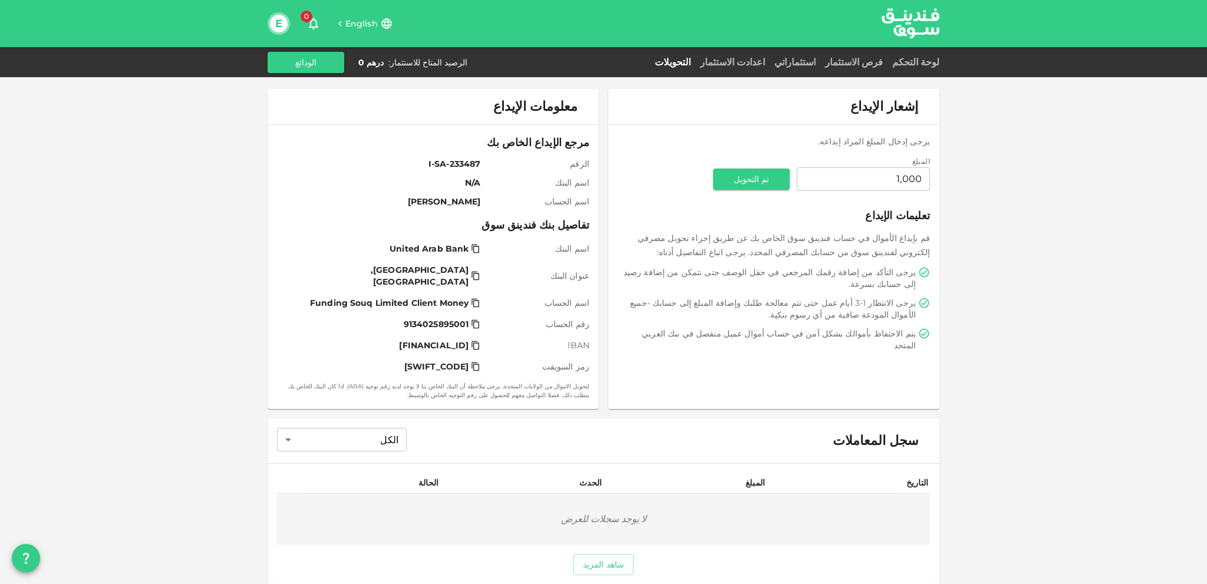
scroll to position [0, 0]
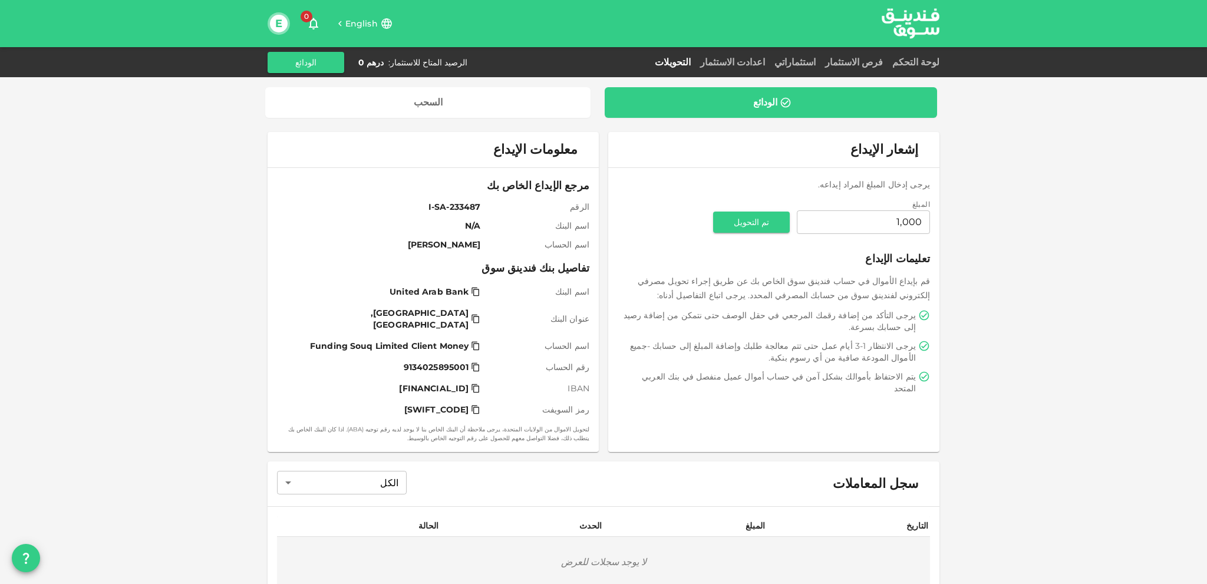
drag, startPoint x: 1020, startPoint y: 189, endPoint x: 1008, endPoint y: 100, distance: 89.2
drag, startPoint x: 860, startPoint y: 68, endPoint x: 853, endPoint y: 60, distance: 10.5
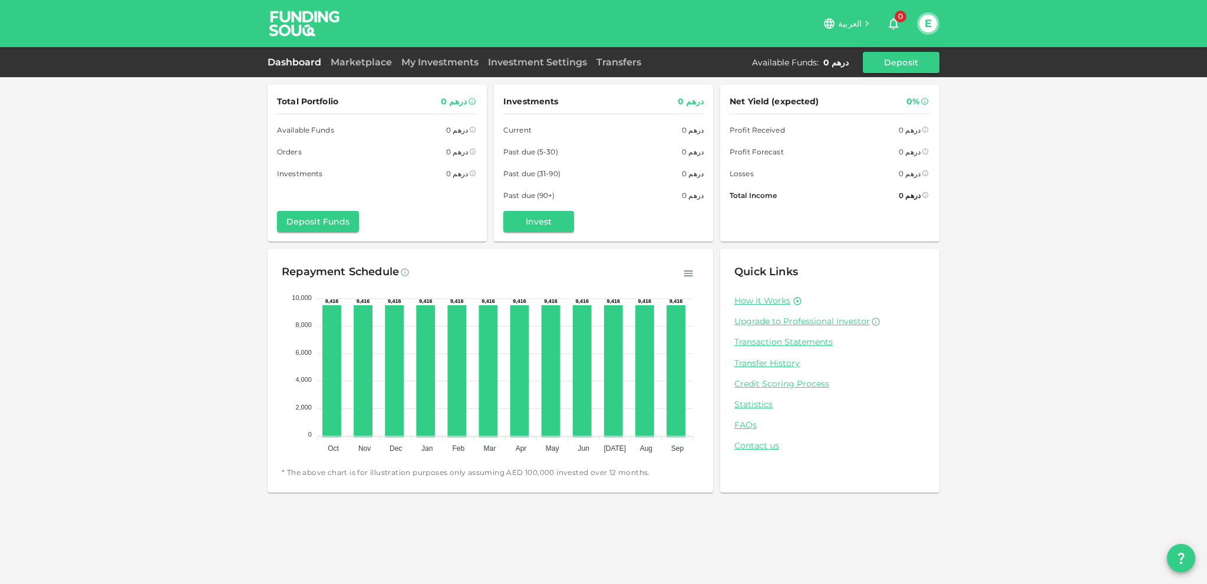
drag, startPoint x: 1041, startPoint y: 424, endPoint x: 1040, endPoint y: 263, distance: 160.9
click at [844, 24] on span "العربية" at bounding box center [850, 23] width 24 height 11
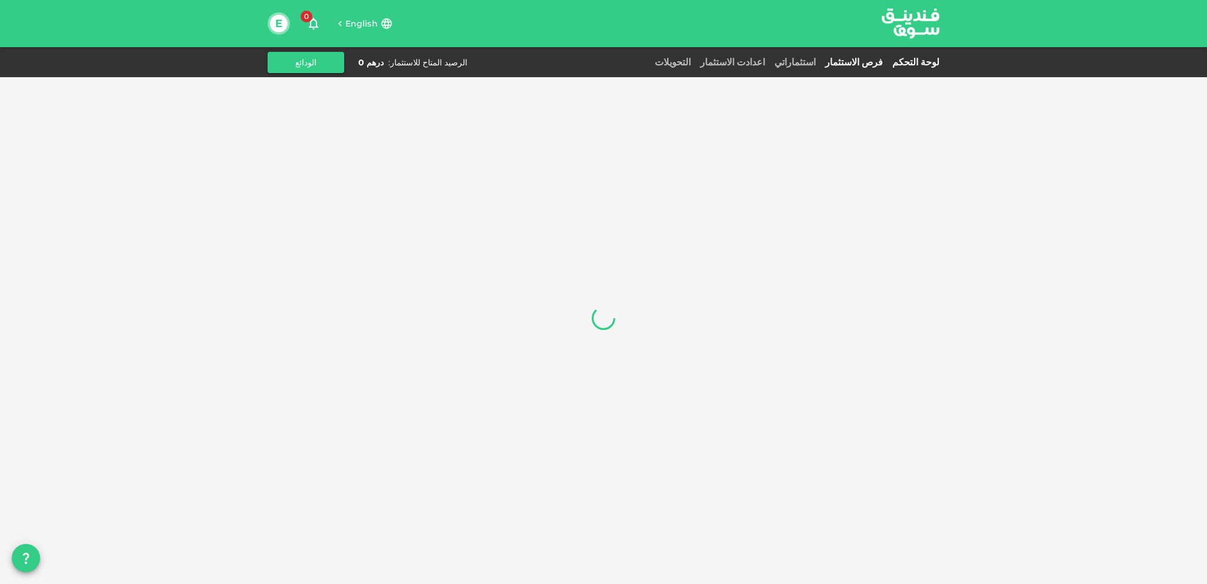
click at [865, 61] on link "فرص الاستثمار" at bounding box center [853, 62] width 67 height 11
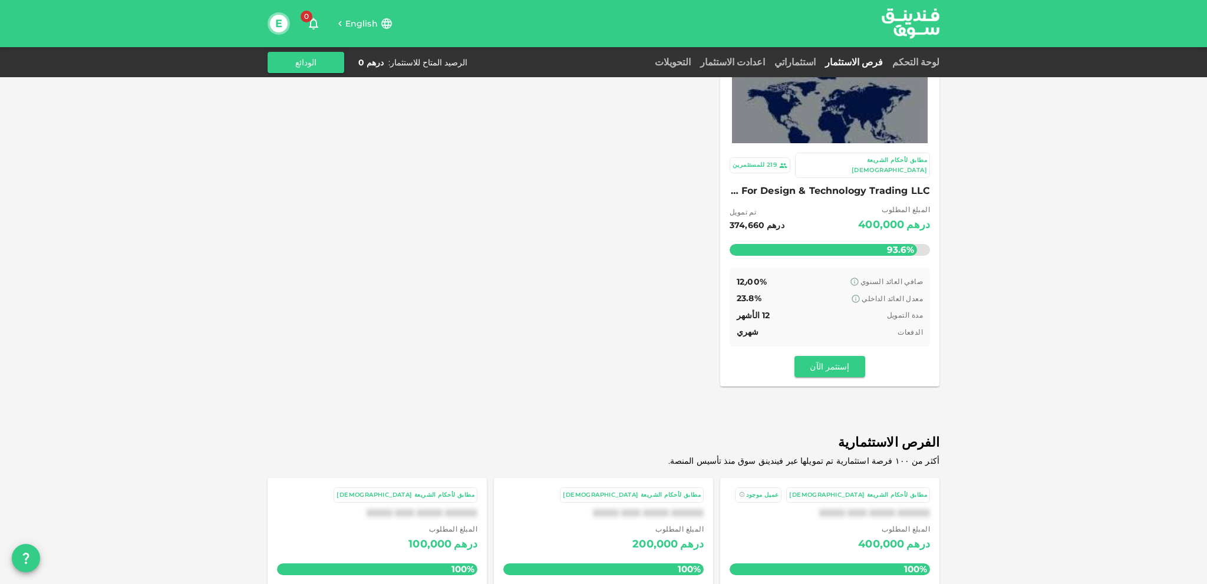
scroll to position [199, 0]
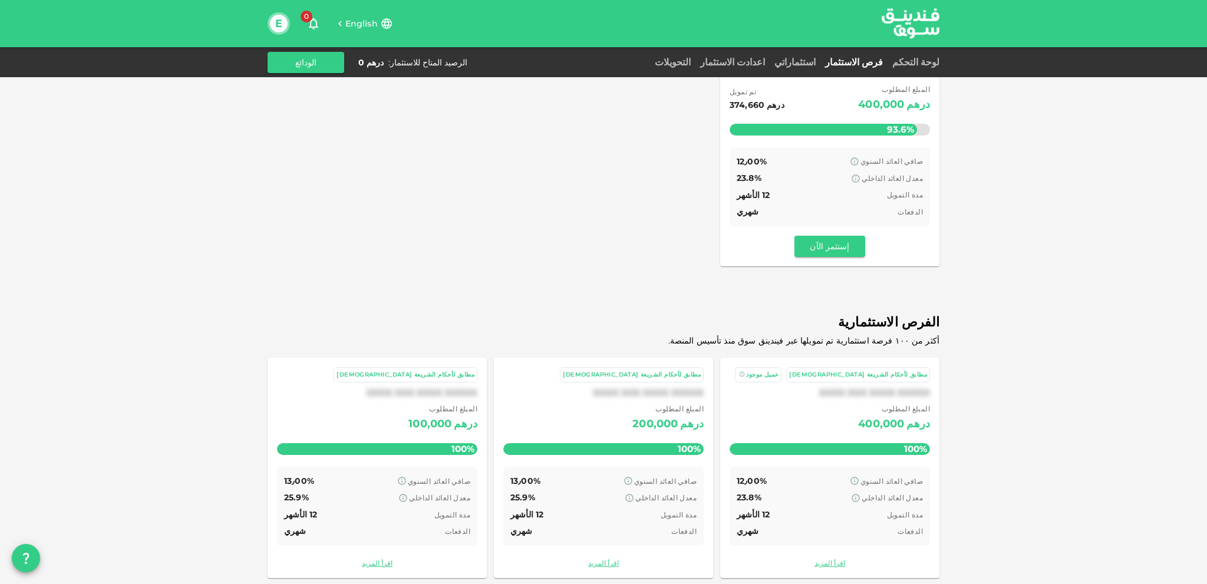
drag, startPoint x: 1034, startPoint y: 313, endPoint x: 1034, endPoint y: 377, distance: 63.6
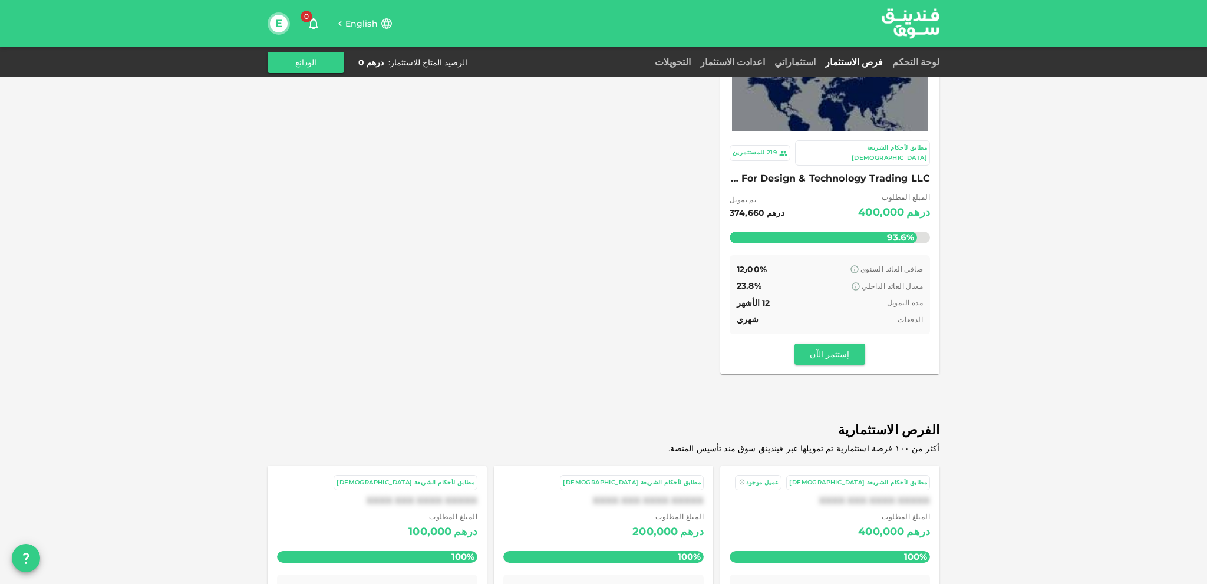
scroll to position [0, 0]
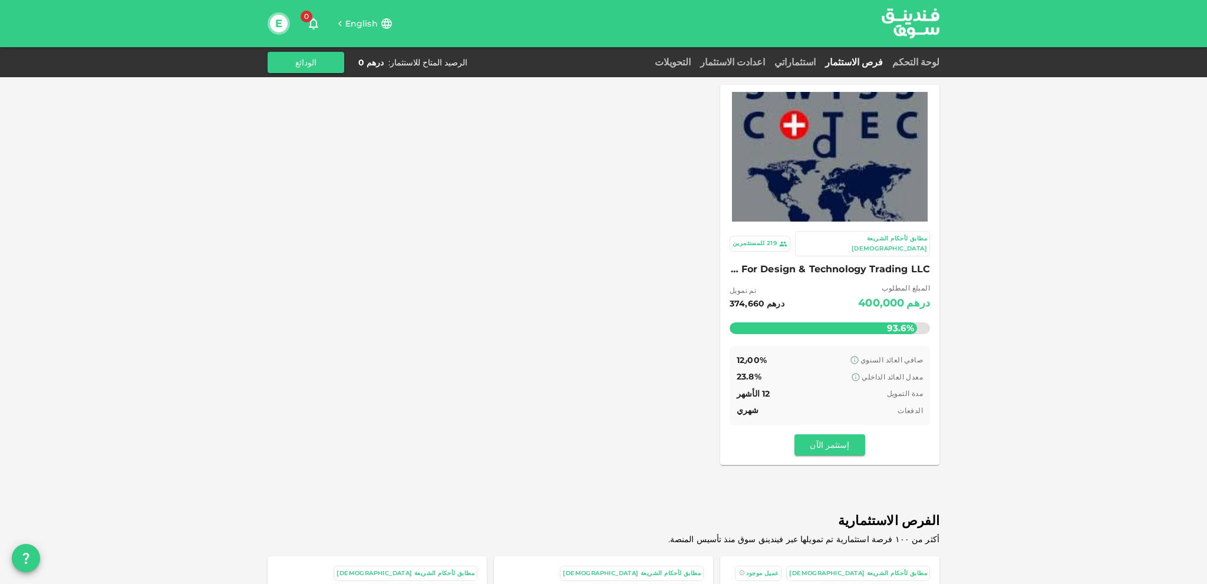
drag, startPoint x: 998, startPoint y: 309, endPoint x: 998, endPoint y: 196, distance: 113.1
click at [815, 176] on img at bounding box center [830, 157] width 196 height 196
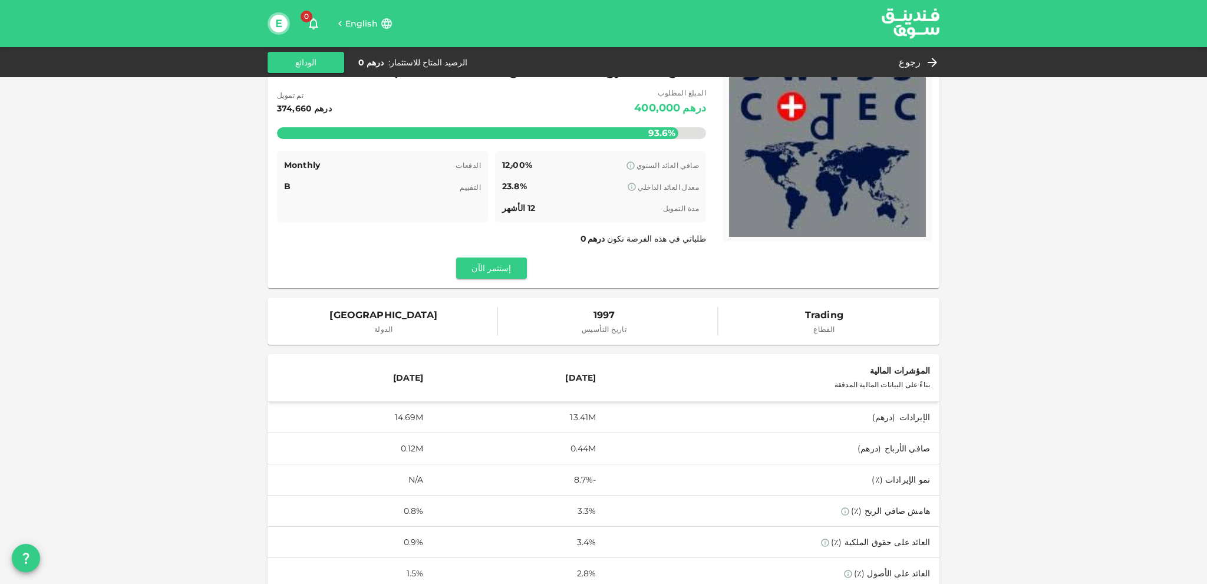
scroll to position [59, 0]
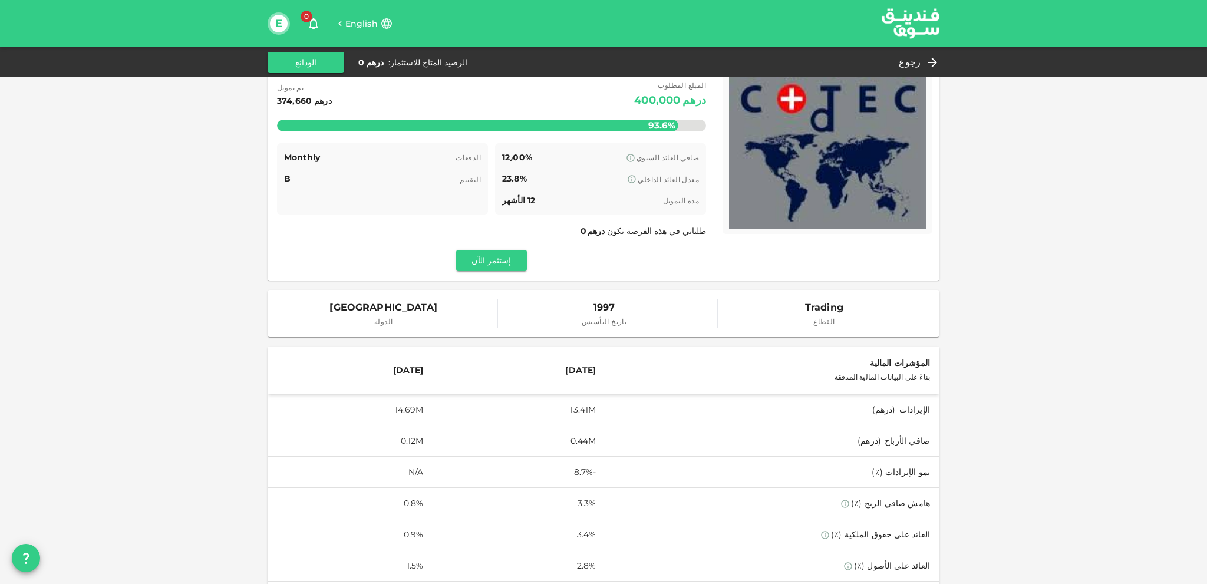
drag, startPoint x: 232, startPoint y: 309, endPoint x: 233, endPoint y: 327, distance: 17.7
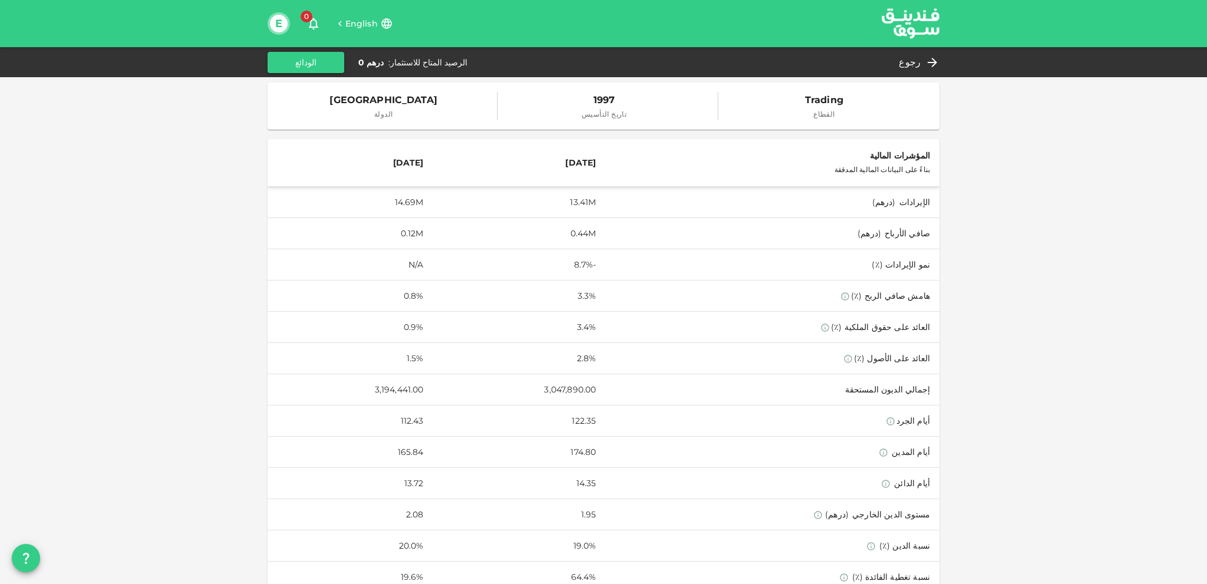
drag, startPoint x: 233, startPoint y: 327, endPoint x: 250, endPoint y: 419, distance: 93.4
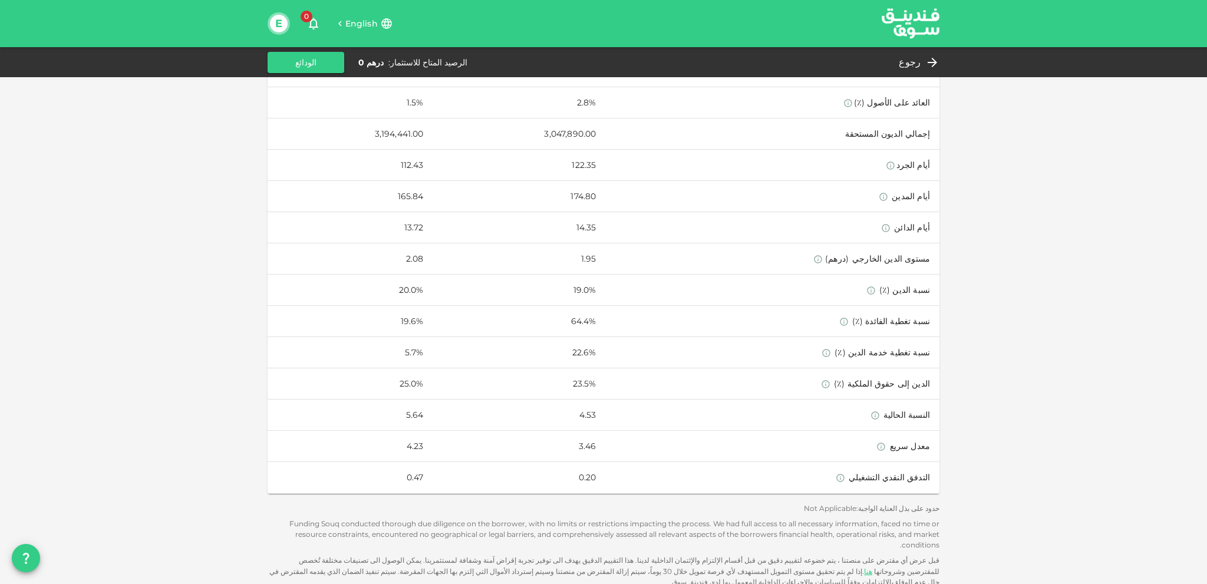
scroll to position [572, 0]
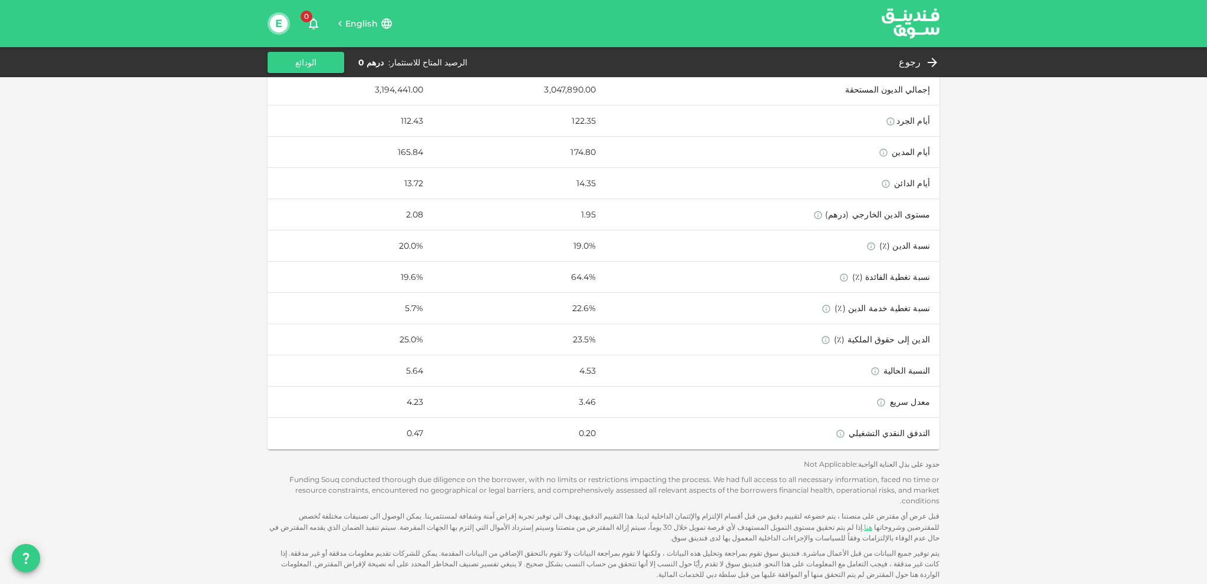
drag, startPoint x: 221, startPoint y: 341, endPoint x: 228, endPoint y: 425, distance: 84.6
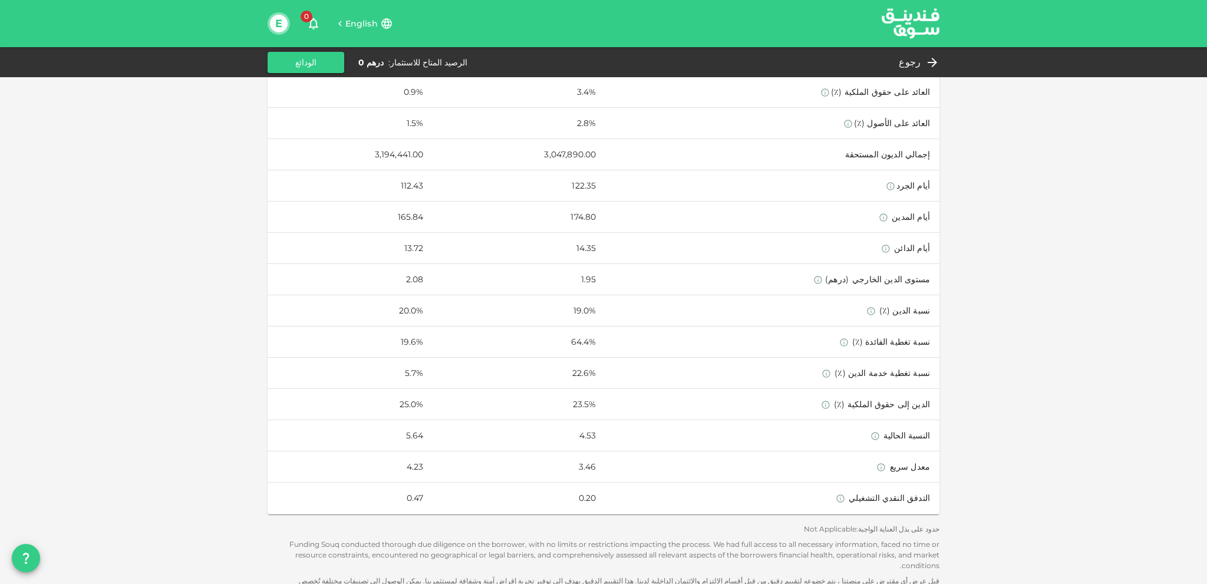
scroll to position [351, 0]
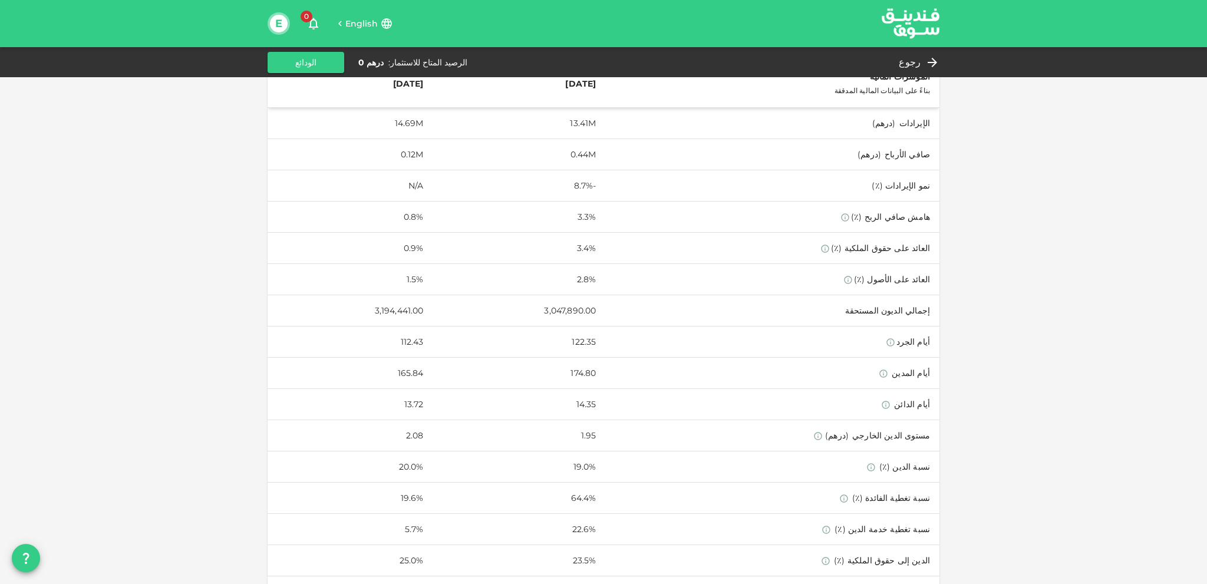
drag, startPoint x: 228, startPoint y: 417, endPoint x: 233, endPoint y: 308, distance: 108.5
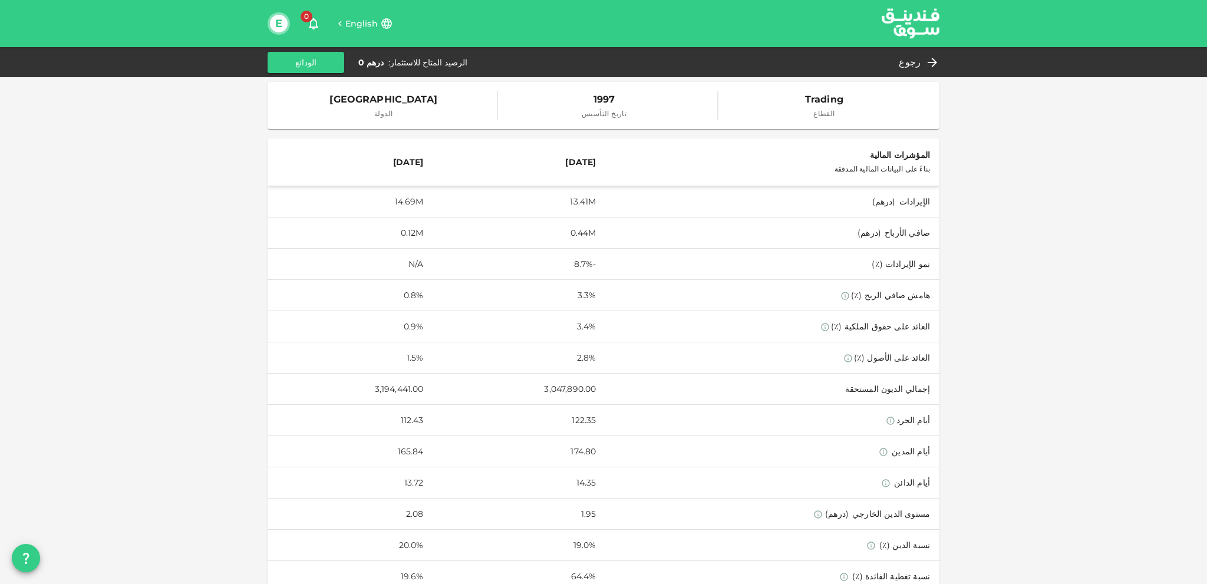
drag, startPoint x: 233, startPoint y: 308, endPoint x: 233, endPoint y: 244, distance: 64.2
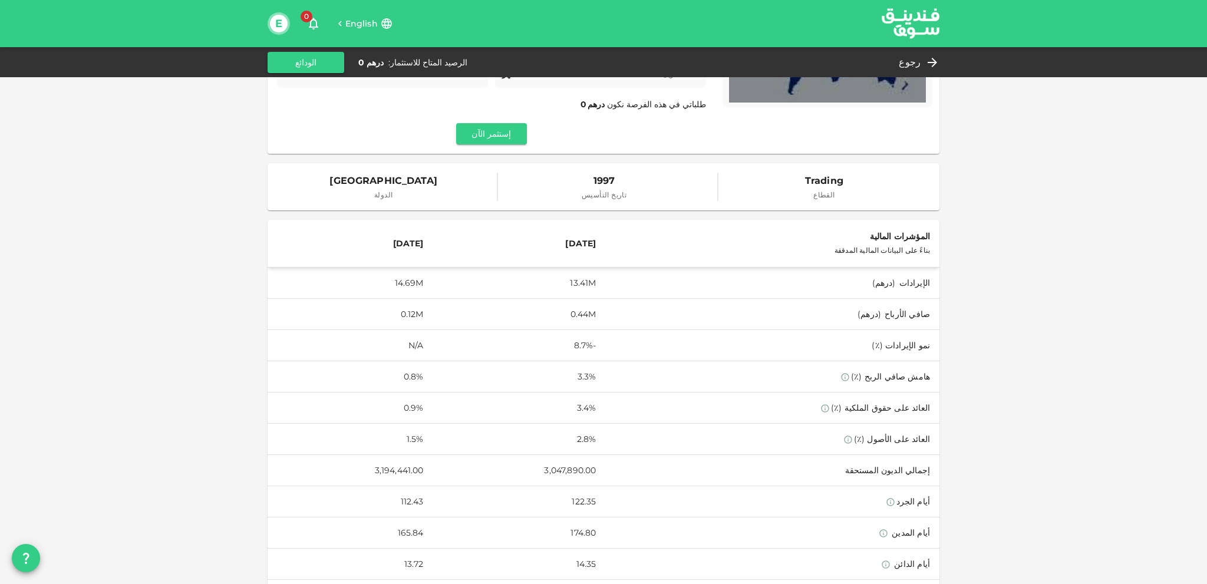
scroll to position [0, 0]
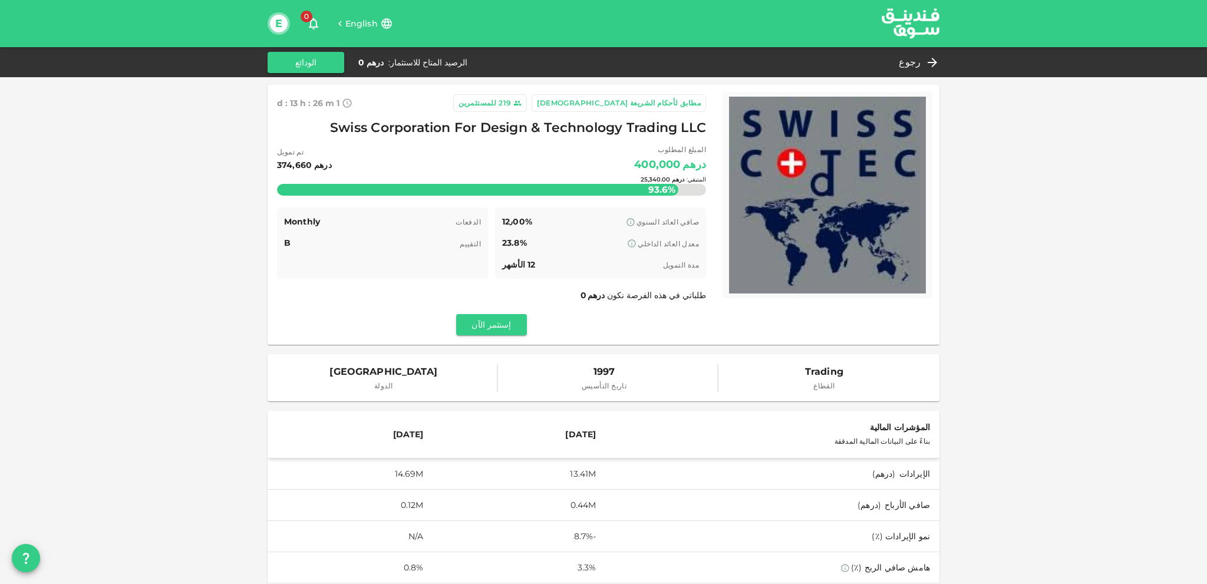
drag, startPoint x: 291, startPoint y: 302, endPoint x: 299, endPoint y: 181, distance: 121.7
click at [1108, 216] on div "مطابق لأحكام الشريعة [DEMOGRAPHIC_DATA] 219 للمستثمرين 1 d : 13 h : 25 m 41 Swi…" at bounding box center [603, 589] width 1207 height 1179
